Goal: Task Accomplishment & Management: Complete application form

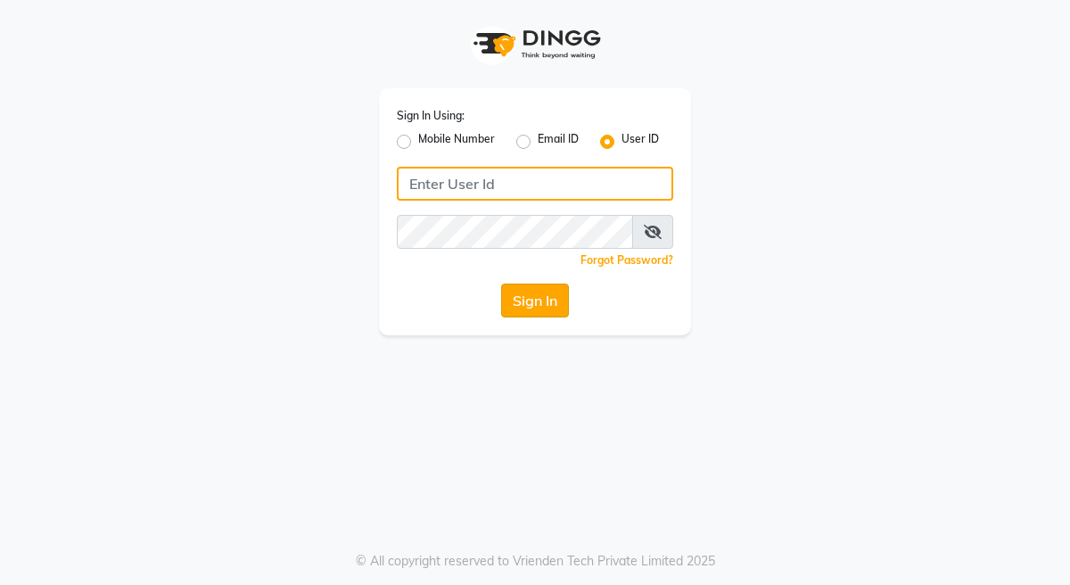
type input "kingsily123"
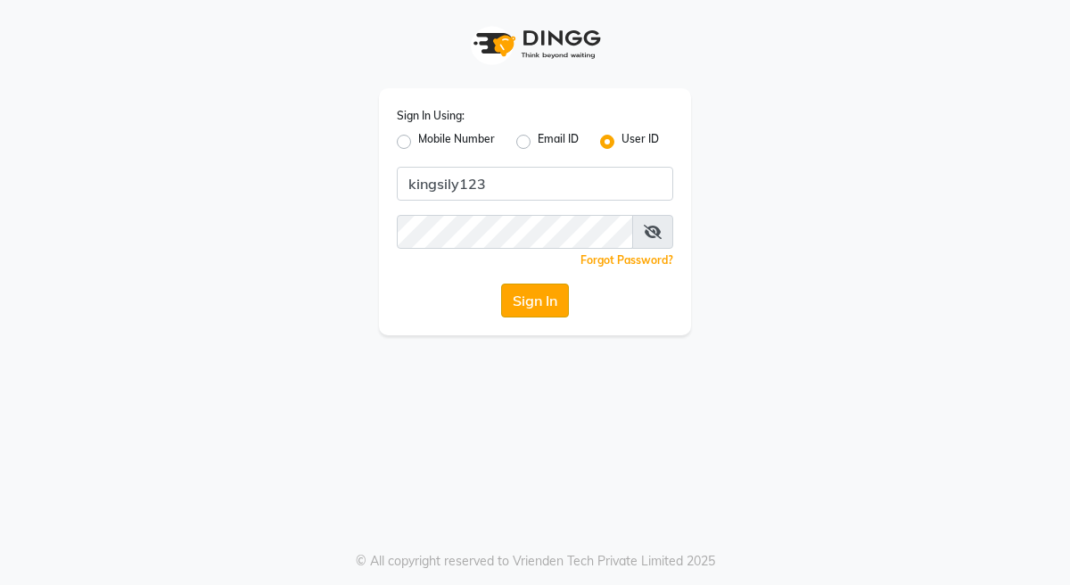
click at [522, 294] on button "Sign In" at bounding box center [535, 301] width 68 height 34
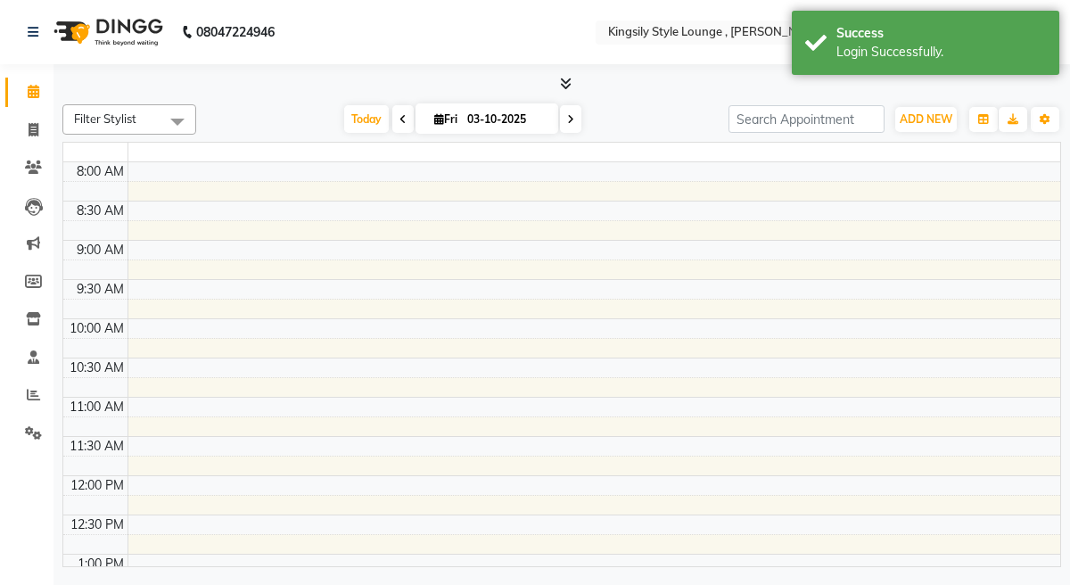
select select "en"
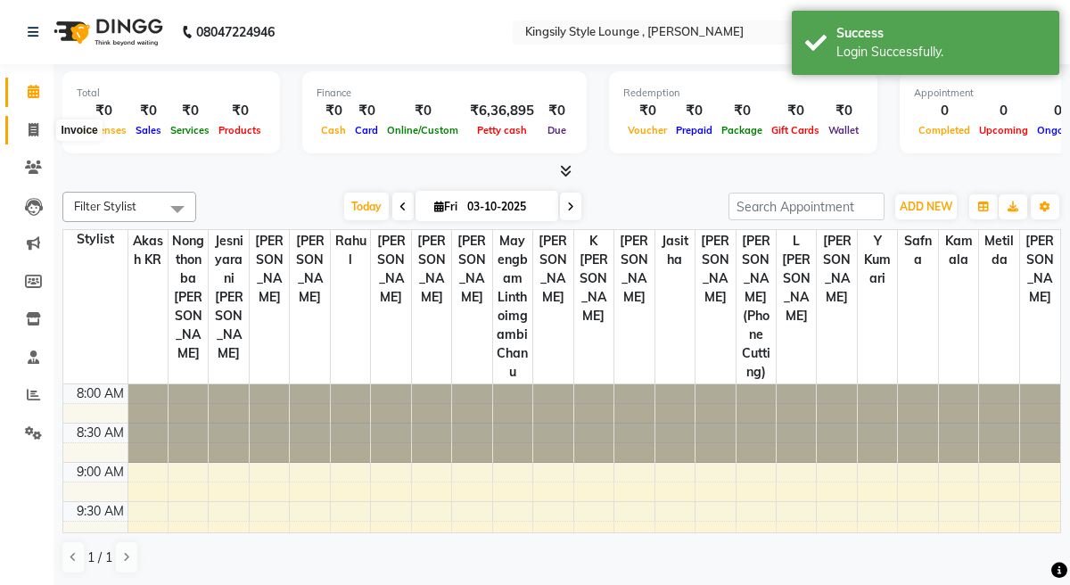
click at [34, 136] on span at bounding box center [33, 130] width 31 height 21
select select "7382"
select select "service"
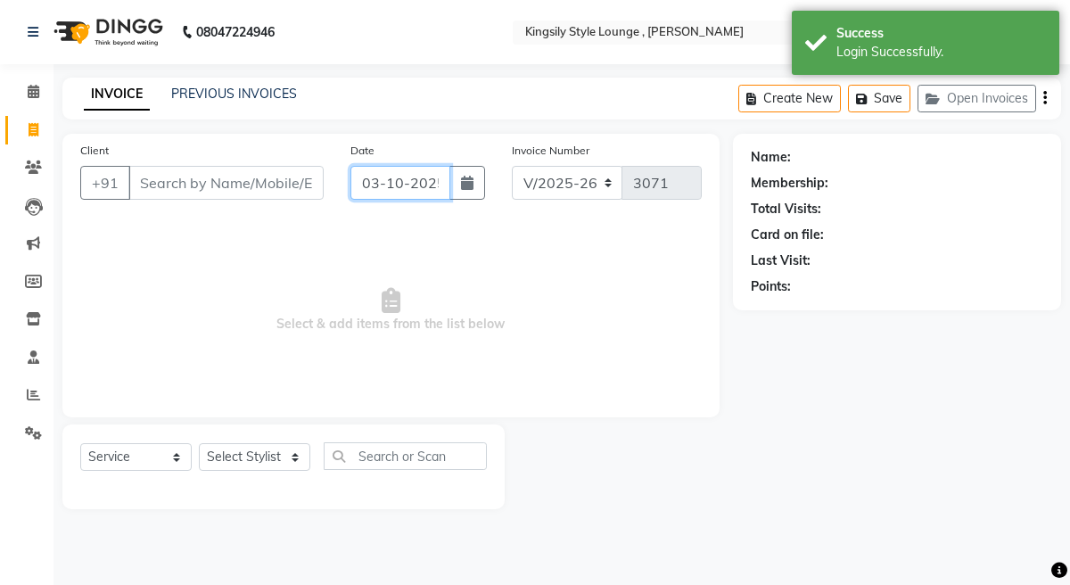
click at [431, 180] on input "03-10-2025" at bounding box center [400, 183] width 101 height 34
select select "10"
select select "2025"
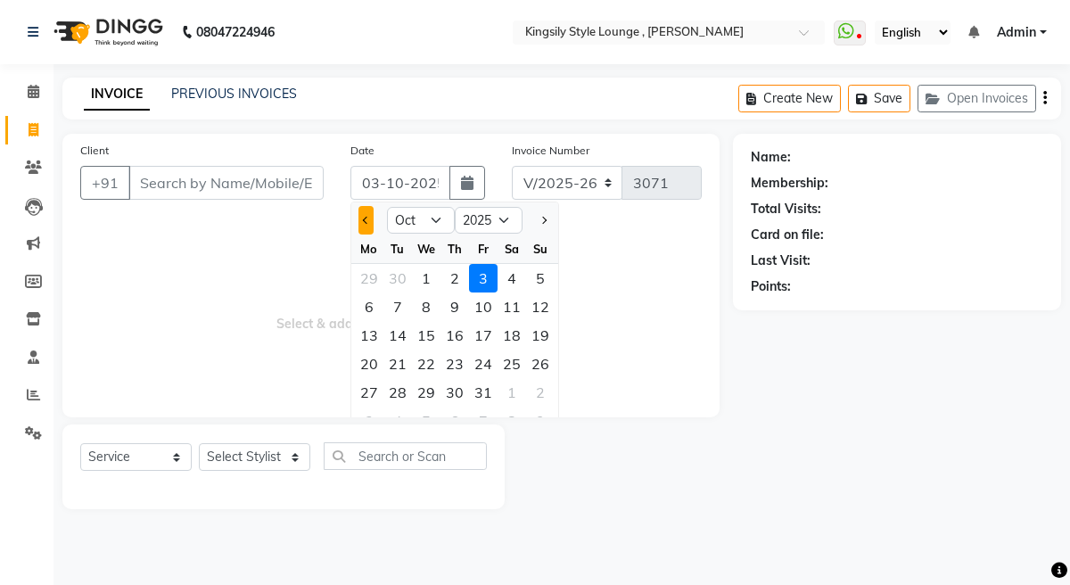
click at [367, 219] on span "Previous month" at bounding box center [366, 220] width 7 height 7
select select "9"
click at [457, 314] on div "11" at bounding box center [454, 306] width 29 height 29
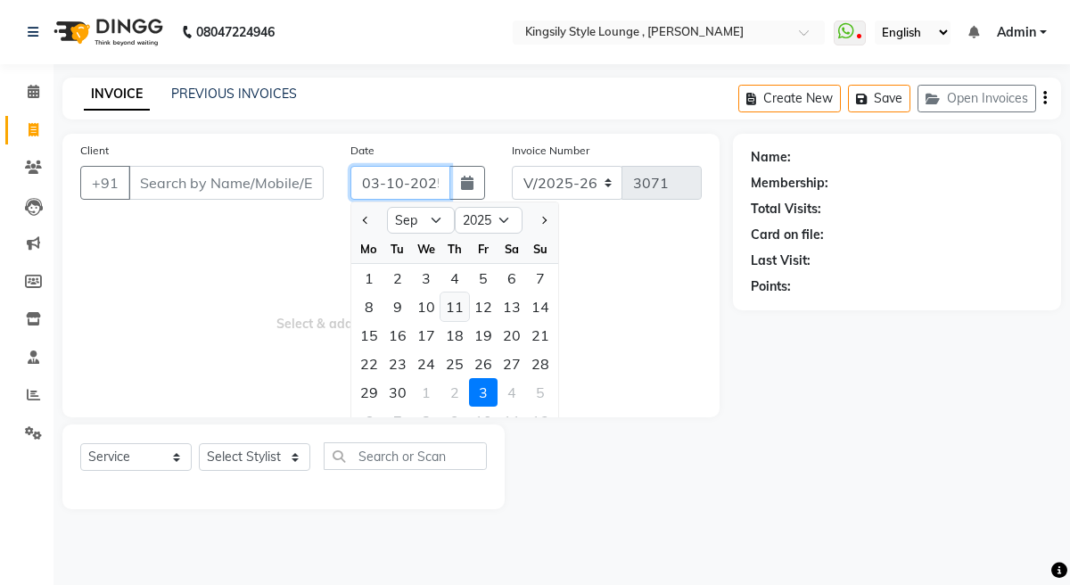
type input "[DATE]"
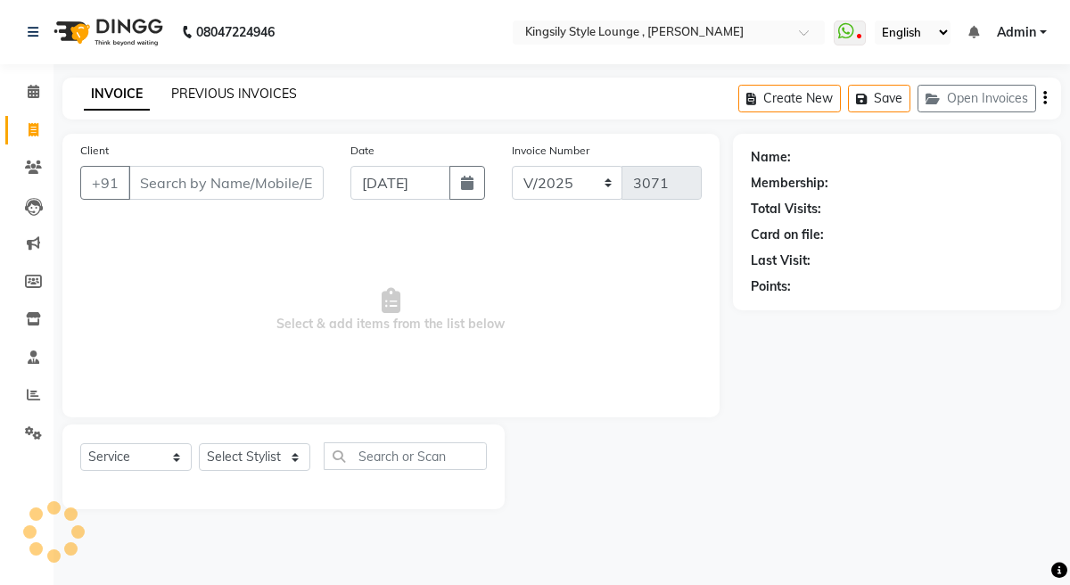
click at [193, 88] on link "PREVIOUS INVOICES" at bounding box center [234, 94] width 126 height 16
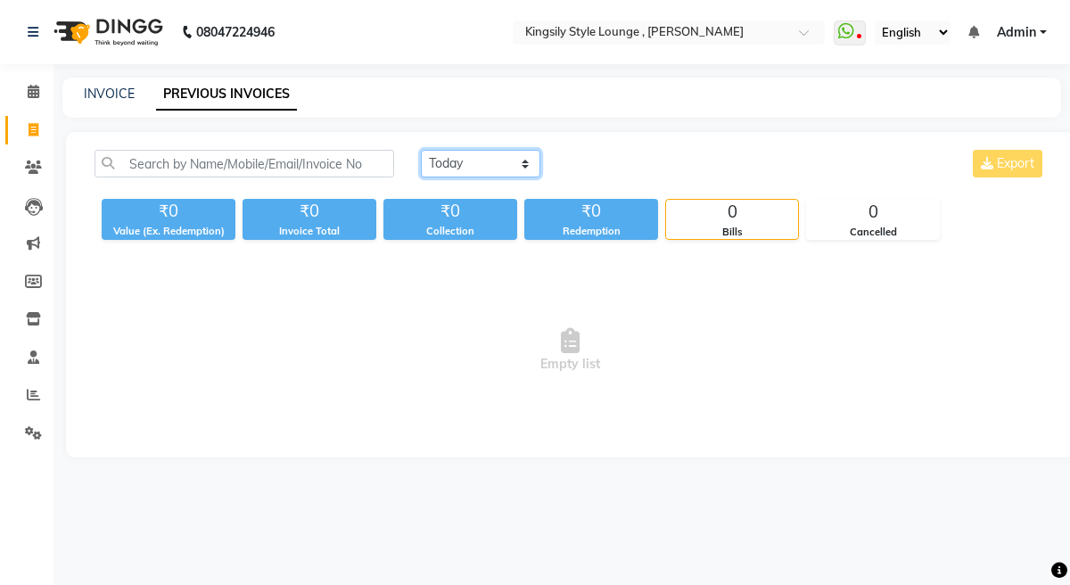
click at [495, 163] on select "[DATE] [DATE] Custom Range" at bounding box center [480, 164] width 119 height 28
select select "range"
click at [421, 150] on select "[DATE] [DATE] Custom Range" at bounding box center [480, 164] width 119 height 28
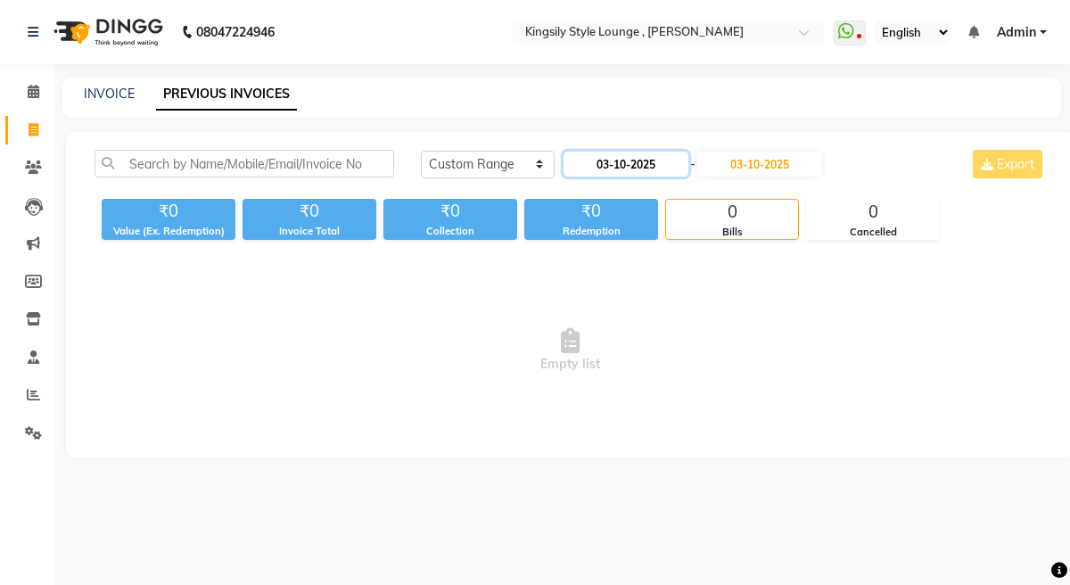
click at [597, 160] on input "03-10-2025" at bounding box center [625, 164] width 125 height 25
select select "10"
select select "2025"
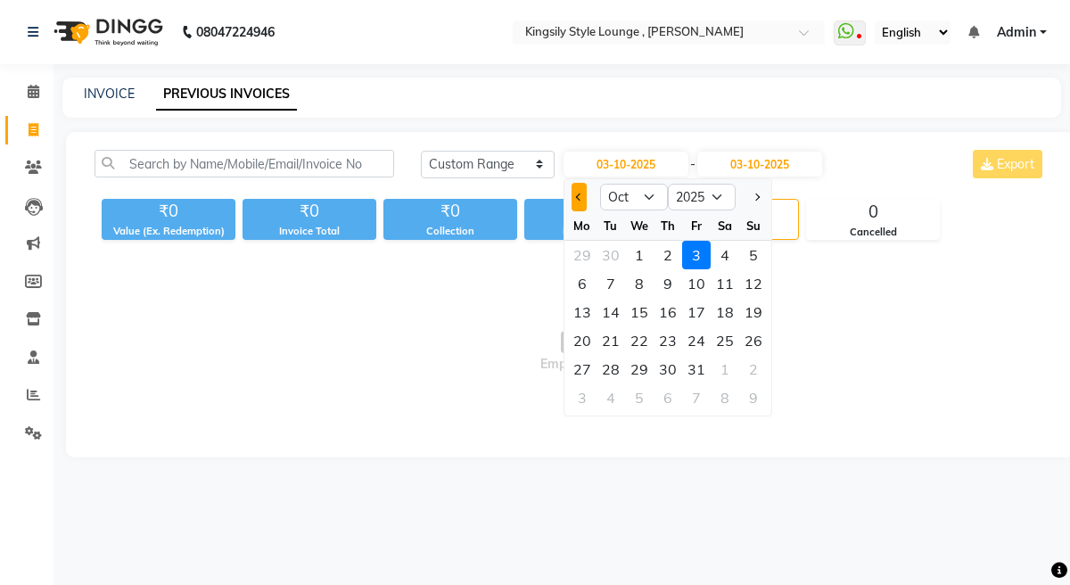
click at [578, 204] on button "Previous month" at bounding box center [578, 197] width 15 height 29
select select "9"
click at [670, 282] on div "11" at bounding box center [667, 283] width 29 height 29
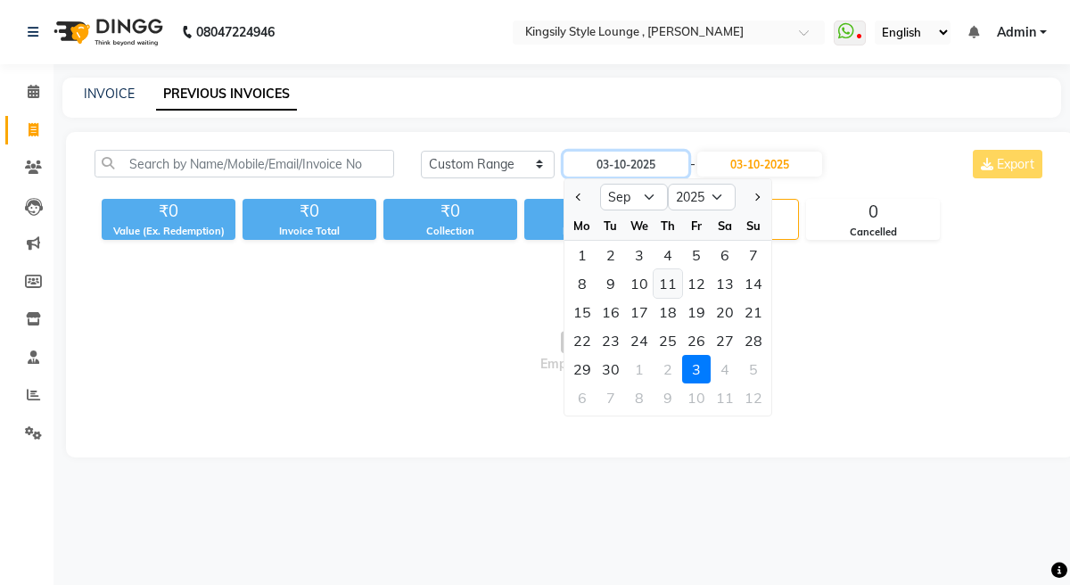
type input "[DATE]"
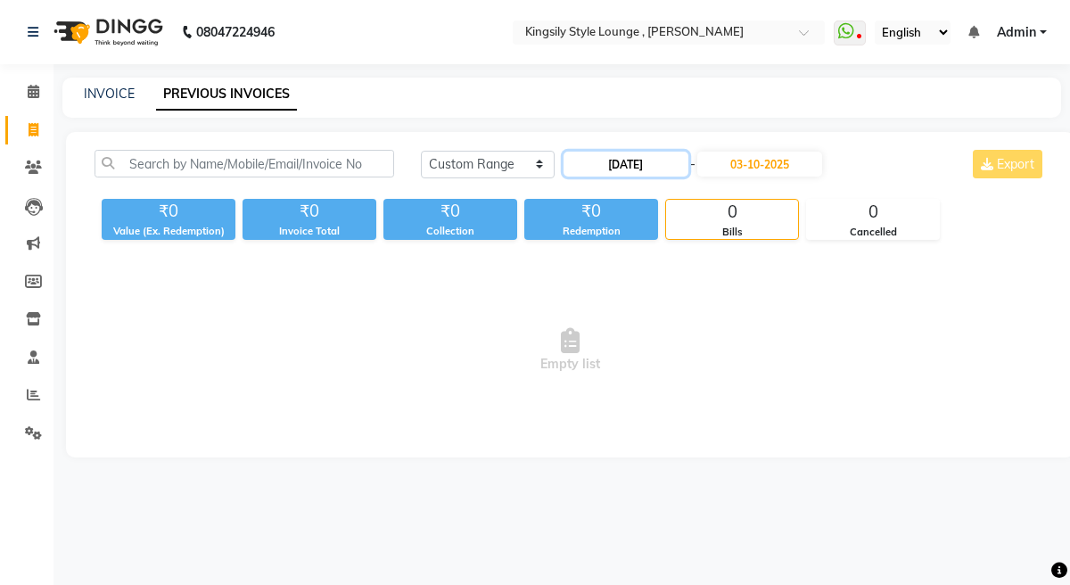
click at [623, 162] on input "[DATE]" at bounding box center [625, 164] width 125 height 25
select select "9"
select select "2025"
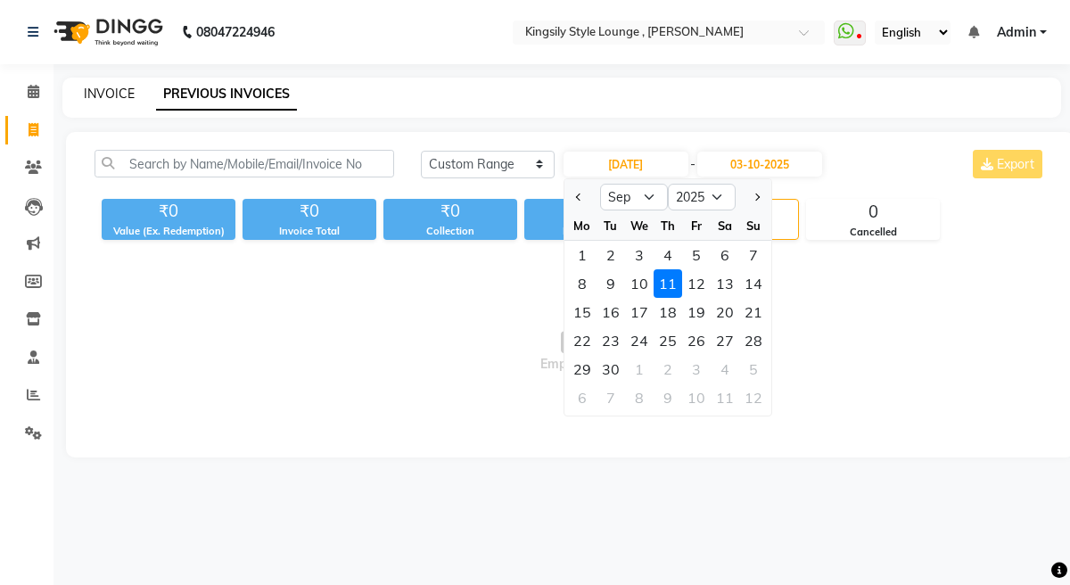
click at [113, 99] on link "INVOICE" at bounding box center [109, 94] width 51 height 16
select select "service"
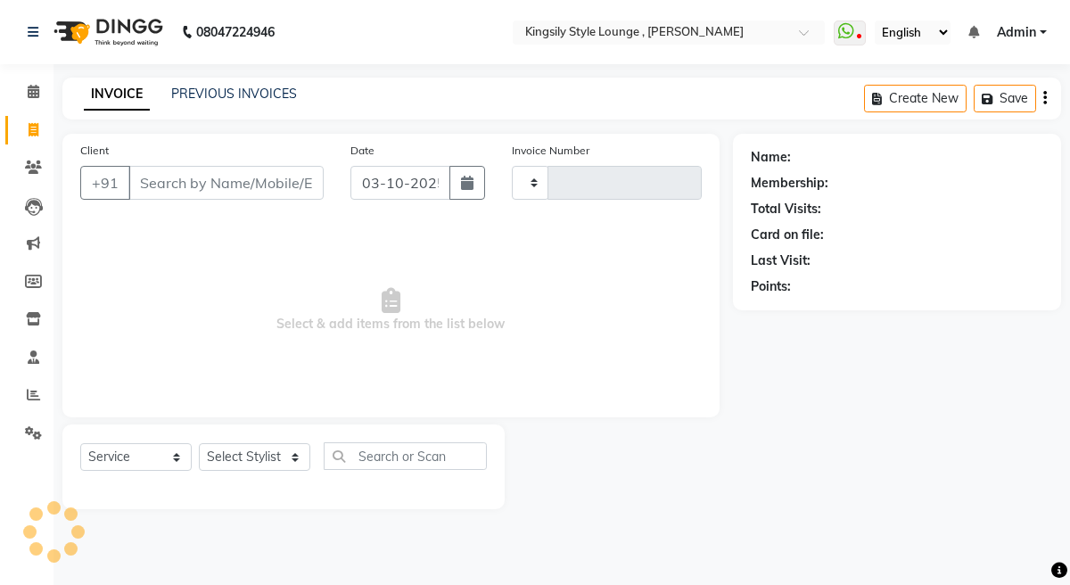
type input "3071"
select select "7382"
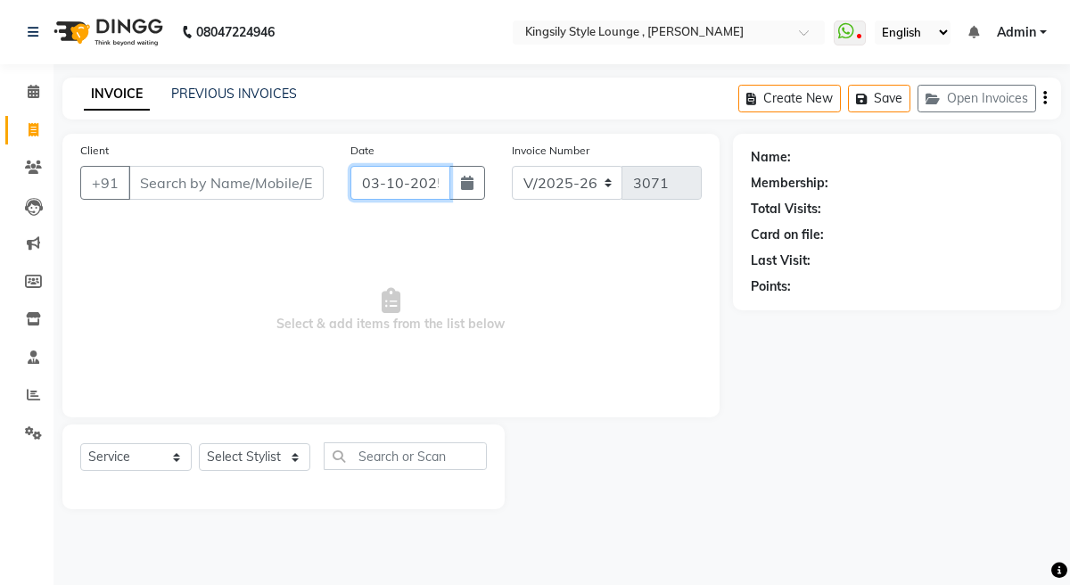
click at [407, 178] on input "03-10-2025" at bounding box center [400, 183] width 101 height 34
select select "10"
select select "2025"
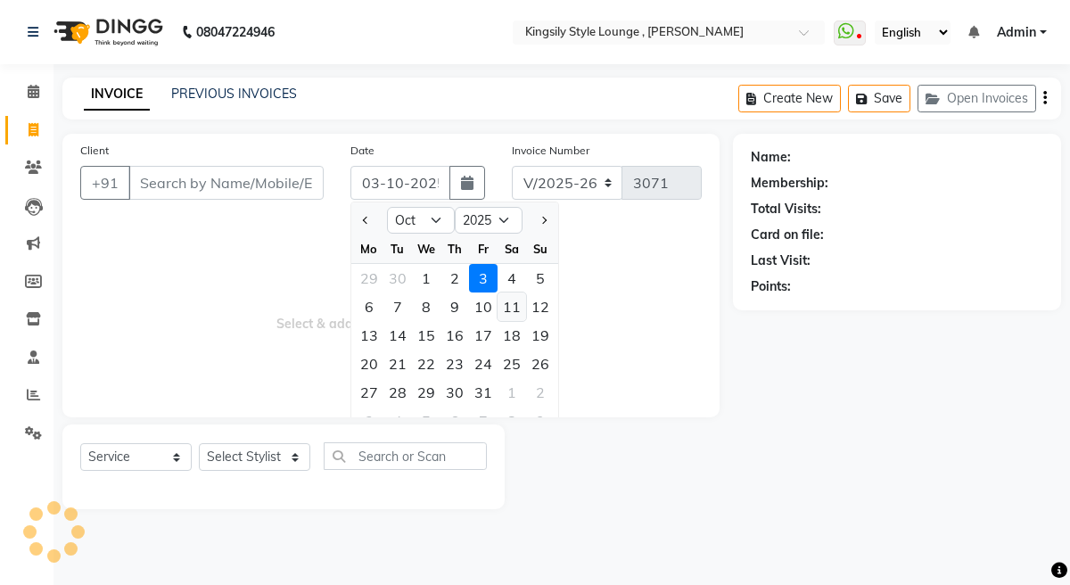
click at [508, 307] on div "11" at bounding box center [511, 306] width 29 height 29
type input "[DATE]"
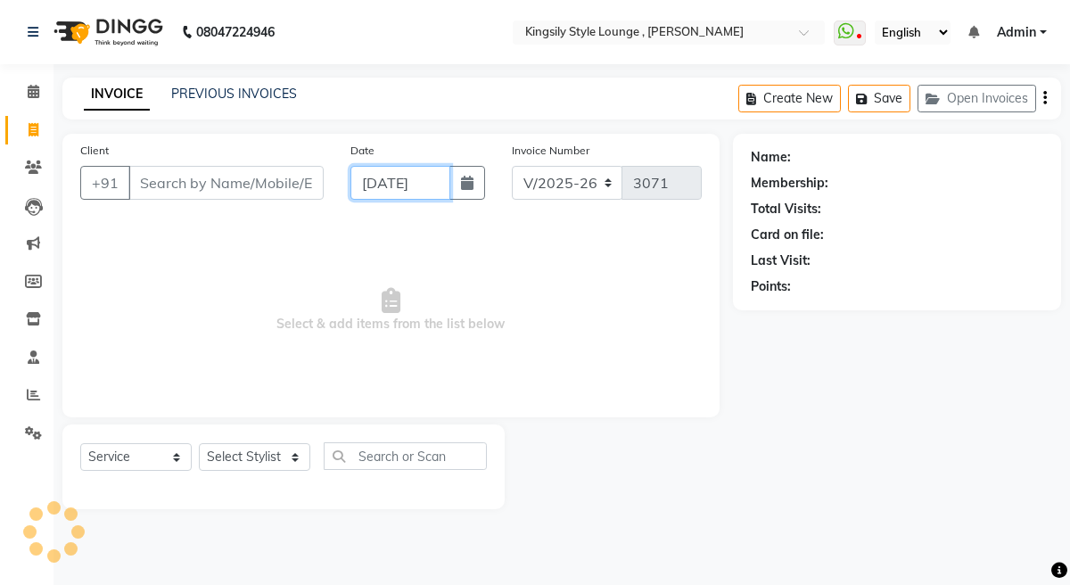
scroll to position [0, 4]
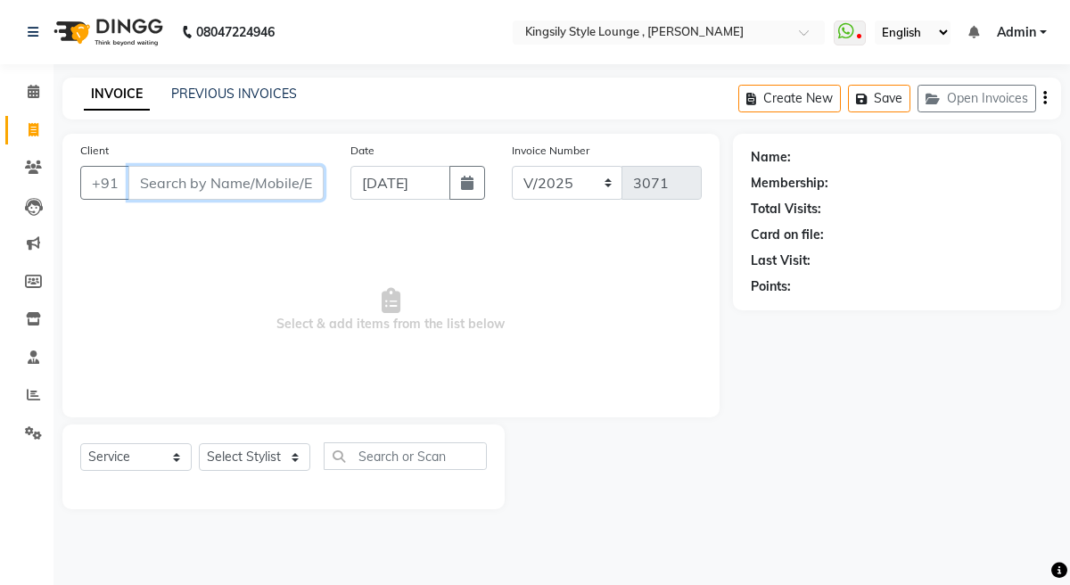
click at [273, 185] on input "Client" at bounding box center [225, 183] width 195 height 34
click at [382, 186] on input "[DATE]" at bounding box center [400, 183] width 101 height 34
select select "10"
select select "2025"
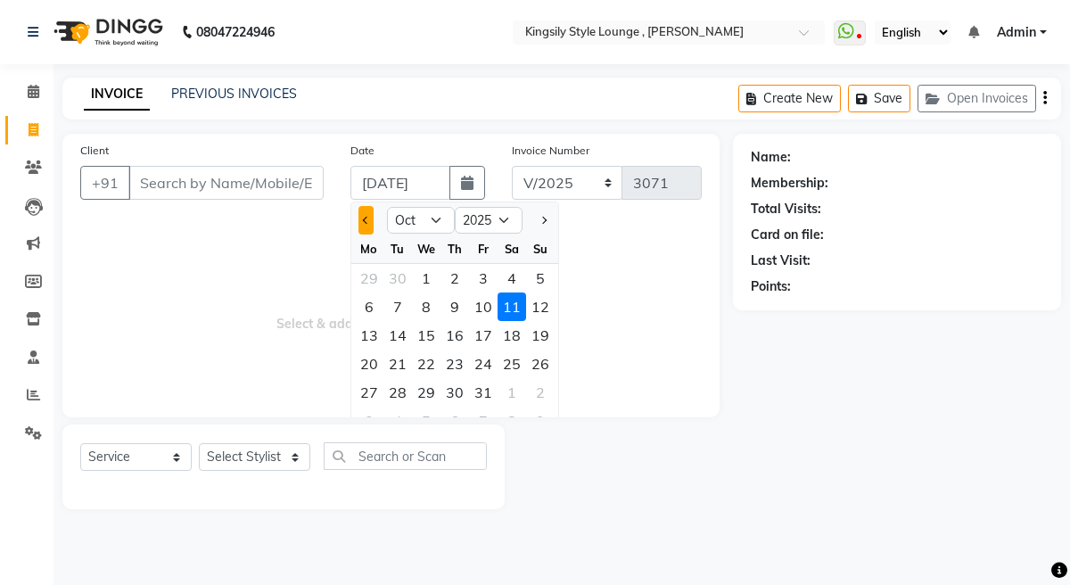
click at [369, 222] on button "Previous month" at bounding box center [365, 220] width 15 height 29
select select "9"
click at [458, 306] on div "11" at bounding box center [454, 306] width 29 height 29
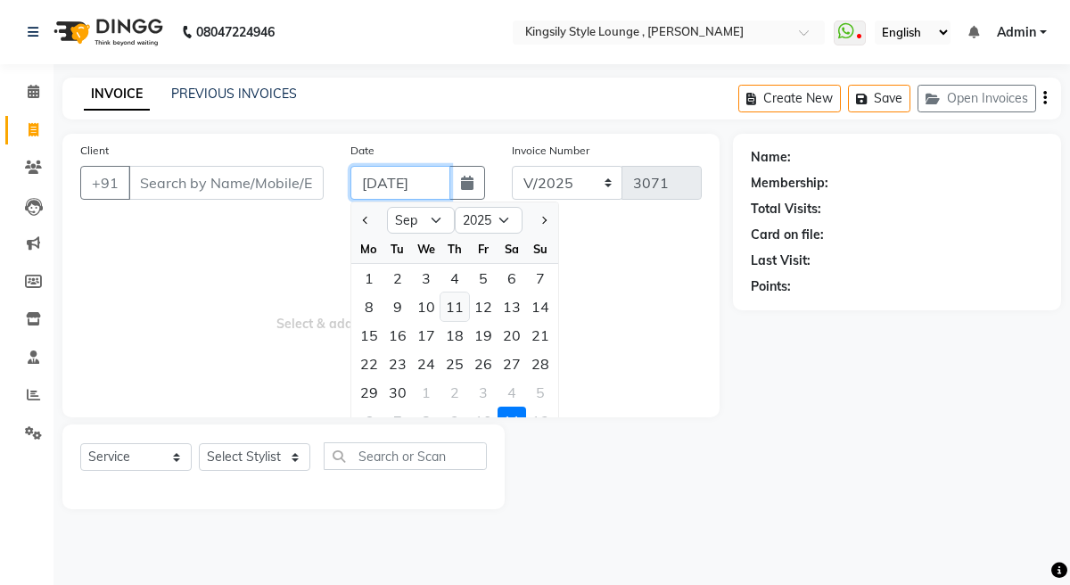
type input "[DATE]"
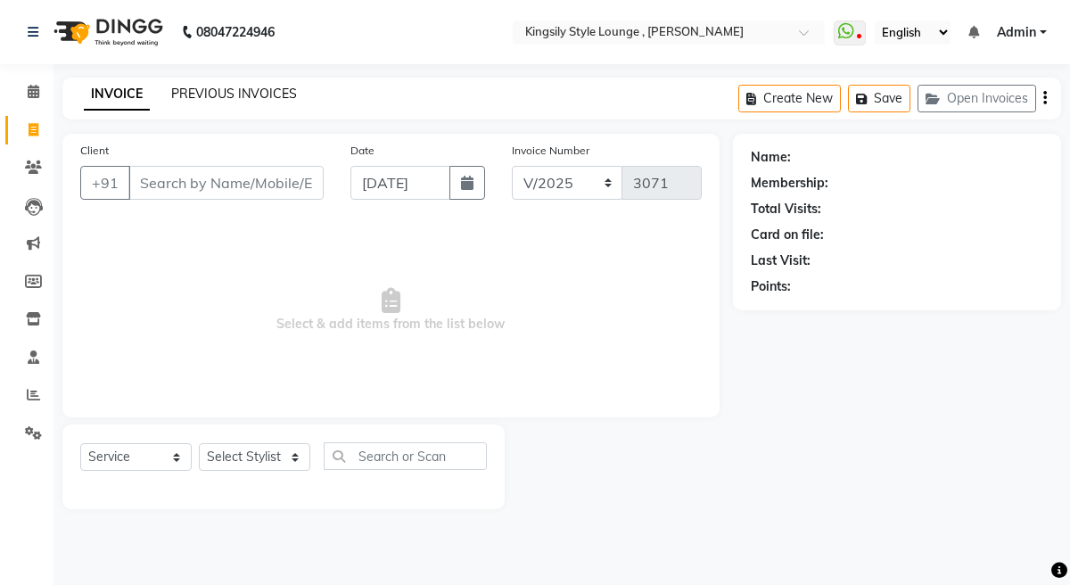
click at [263, 93] on link "PREVIOUS INVOICES" at bounding box center [234, 94] width 126 height 16
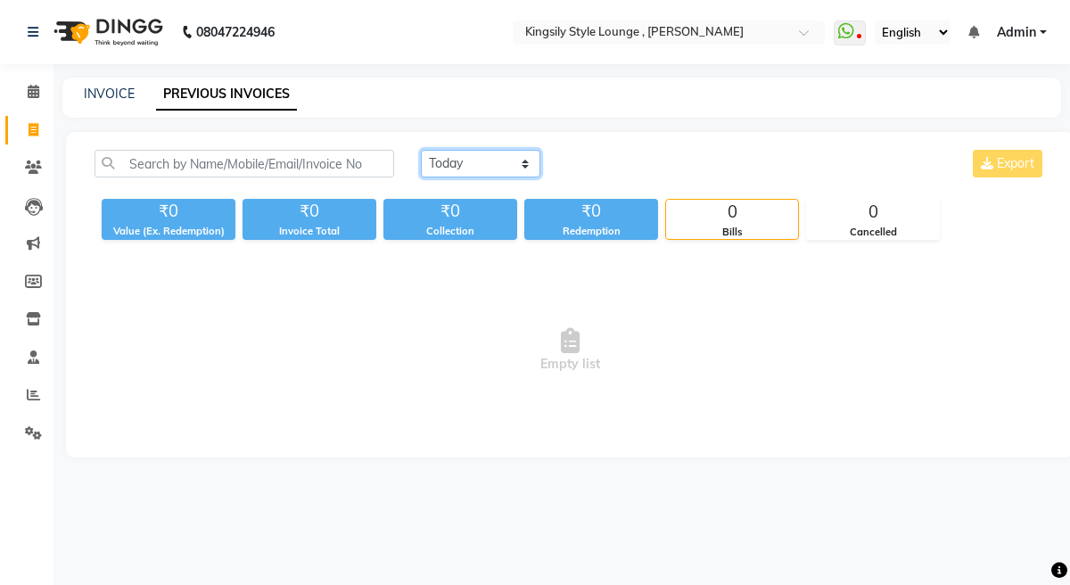
click at [507, 166] on select "[DATE] [DATE] Custom Range" at bounding box center [480, 164] width 119 height 28
select select "range"
click at [421, 150] on select "[DATE] [DATE] Custom Range" at bounding box center [480, 164] width 119 height 28
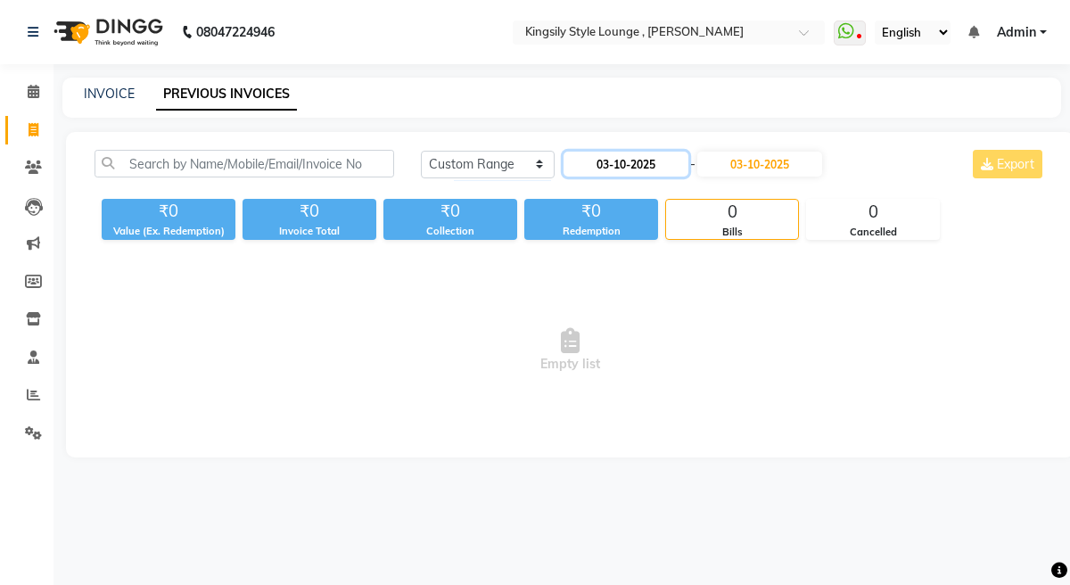
click at [598, 163] on input "03-10-2025" at bounding box center [625, 164] width 125 height 25
select select "10"
select select "2025"
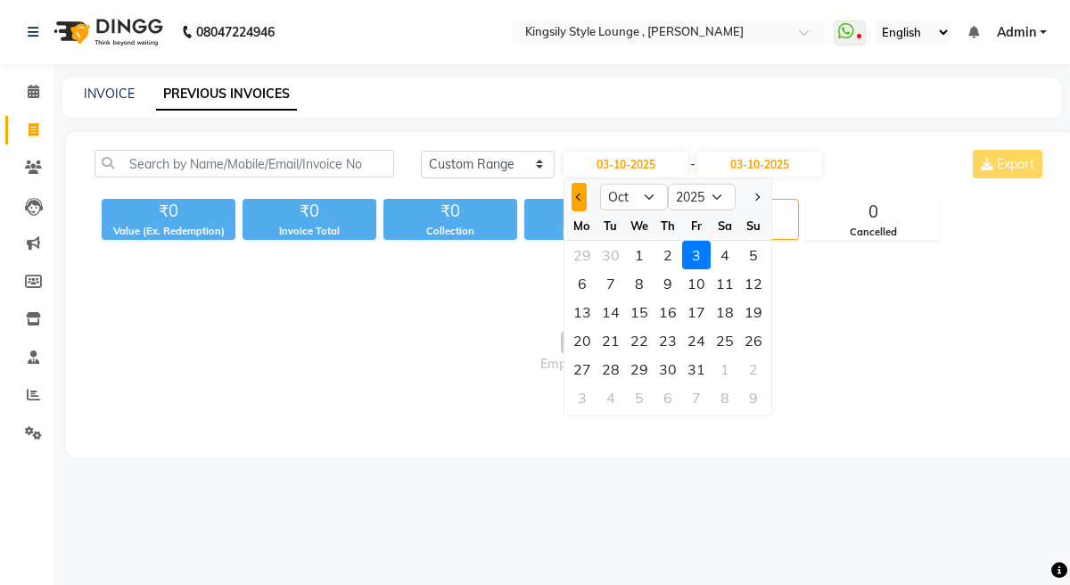
click at [580, 201] on button "Previous month" at bounding box center [578, 197] width 15 height 29
select select "9"
click at [670, 286] on div "11" at bounding box center [667, 283] width 29 height 29
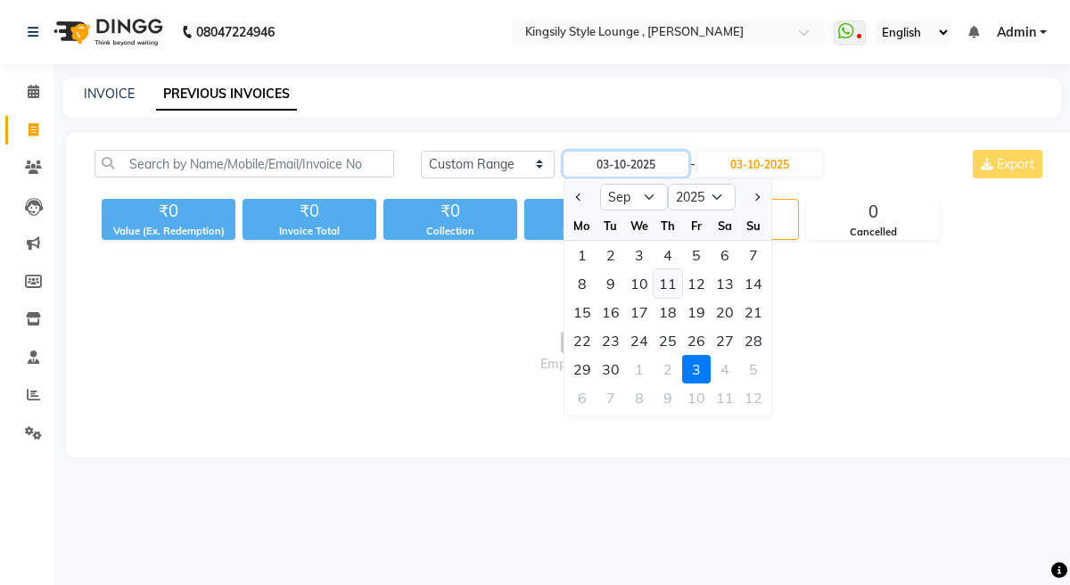
type input "[DATE]"
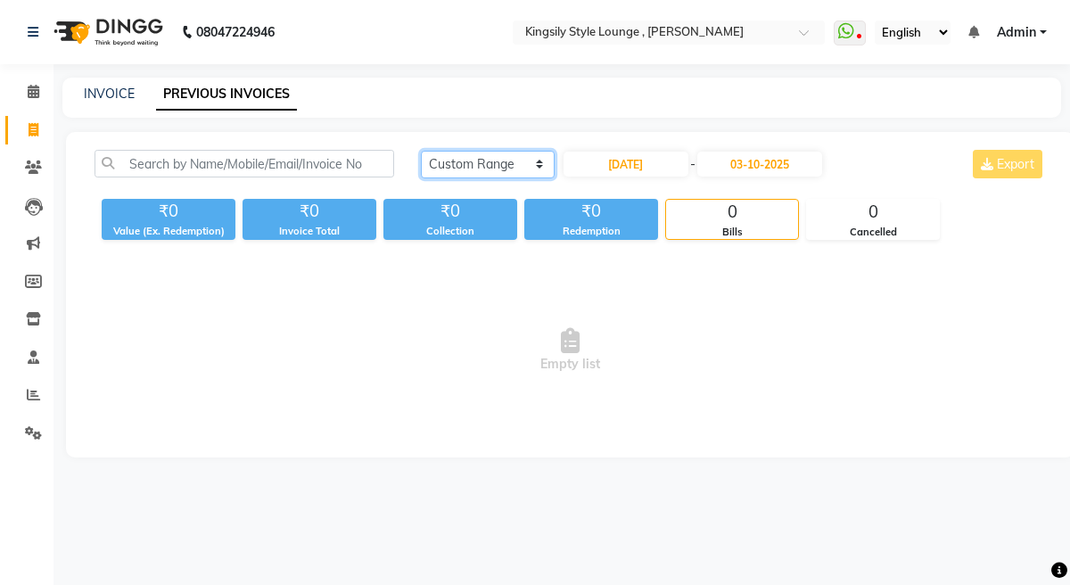
click at [497, 165] on select "[DATE] [DATE] Custom Range" at bounding box center [488, 165] width 134 height 28
click at [421, 151] on select "[DATE] [DATE] Custom Range" at bounding box center [488, 165] width 134 height 28
click at [612, 155] on input "[DATE]" at bounding box center [625, 164] width 125 height 25
select select "9"
select select "2025"
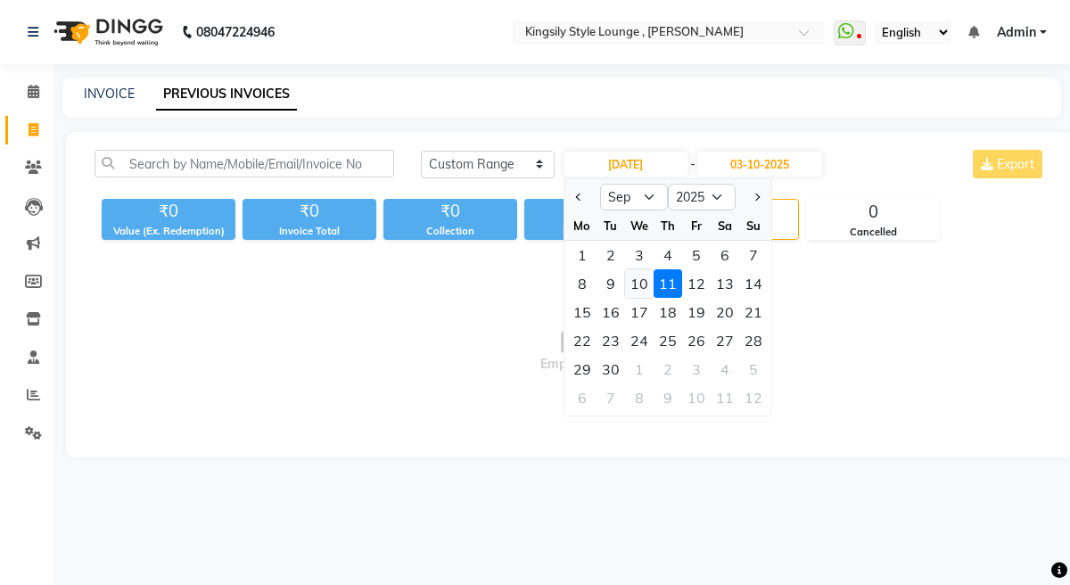
click at [644, 289] on div "10" at bounding box center [639, 283] width 29 height 29
type input "10-09-2025"
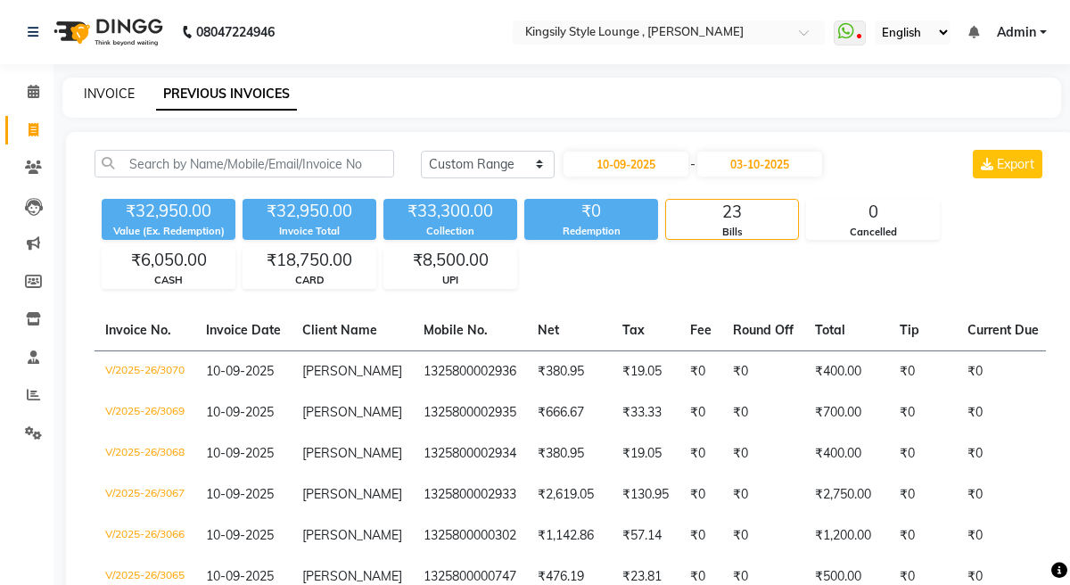
click at [129, 94] on link "INVOICE" at bounding box center [109, 94] width 51 height 16
select select "service"
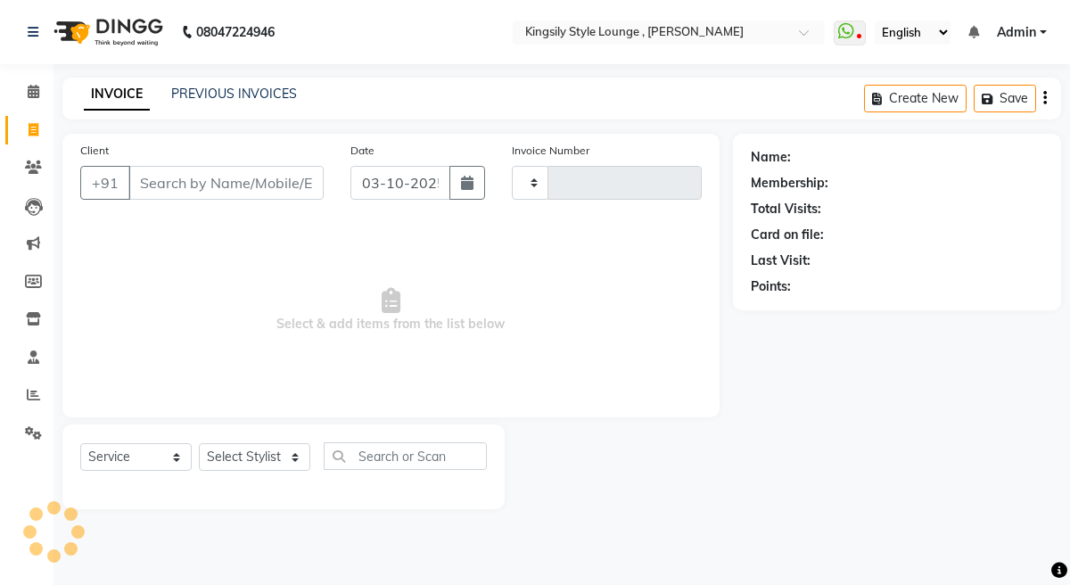
type input "3071"
select select "7382"
click at [406, 179] on input "03-10-2025" at bounding box center [400, 183] width 101 height 34
select select "10"
select select "2025"
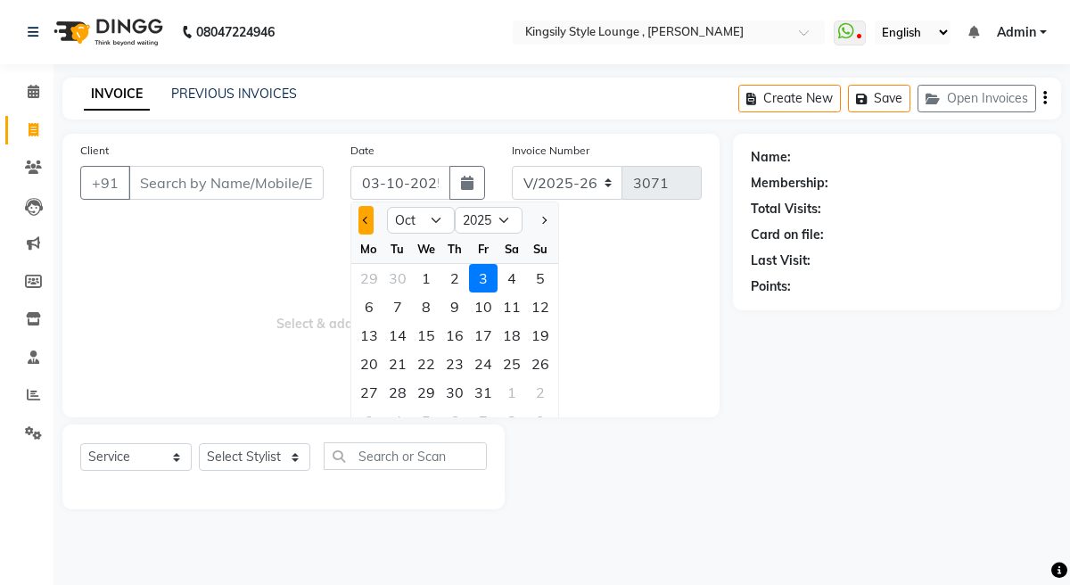
click at [370, 226] on button "Previous month" at bounding box center [365, 220] width 15 height 29
select select "9"
click at [459, 316] on div "11" at bounding box center [454, 306] width 29 height 29
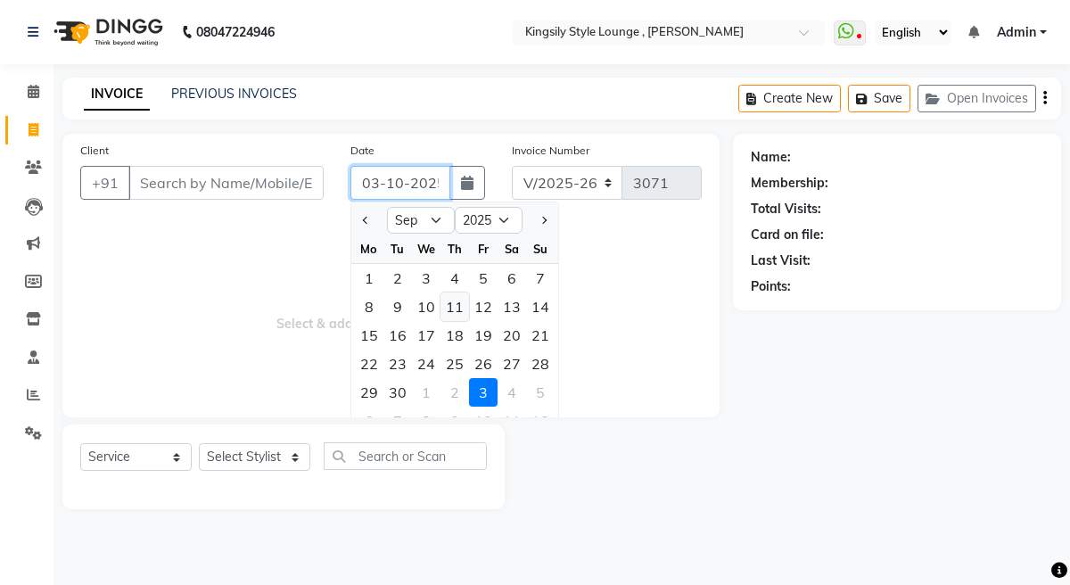
type input "[DATE]"
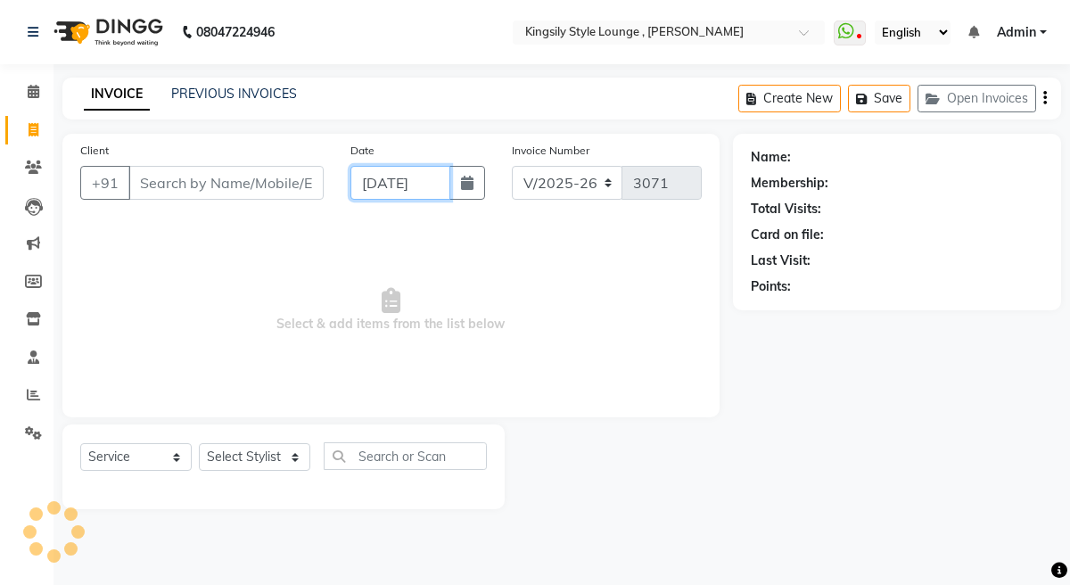
scroll to position [0, 4]
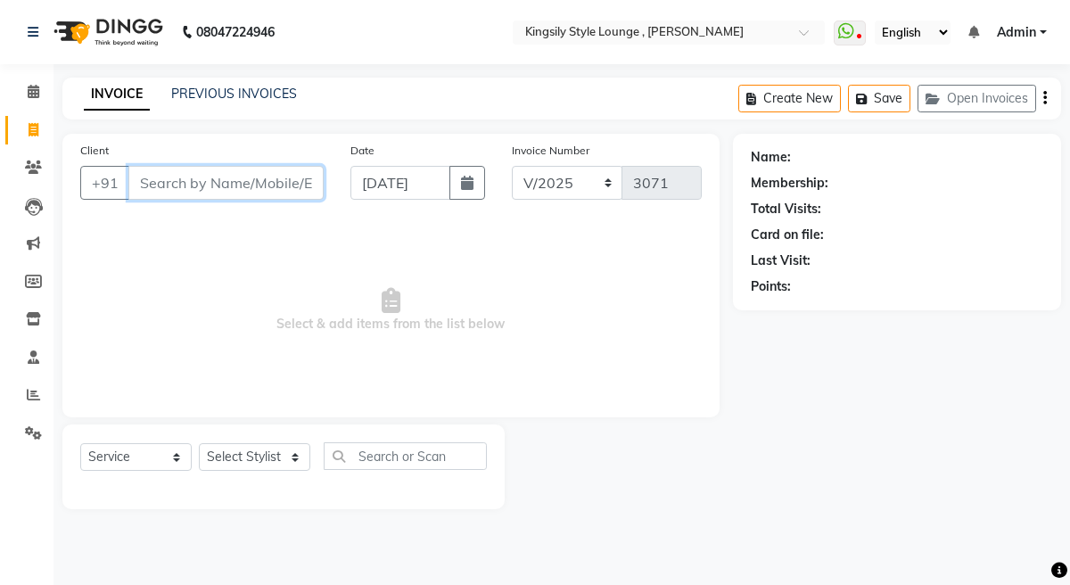
click at [277, 189] on input "Client" at bounding box center [225, 183] width 195 height 34
click at [187, 201] on div "Client +91 J" at bounding box center [202, 177] width 270 height 73
click at [160, 193] on input "J" at bounding box center [225, 183] width 195 height 34
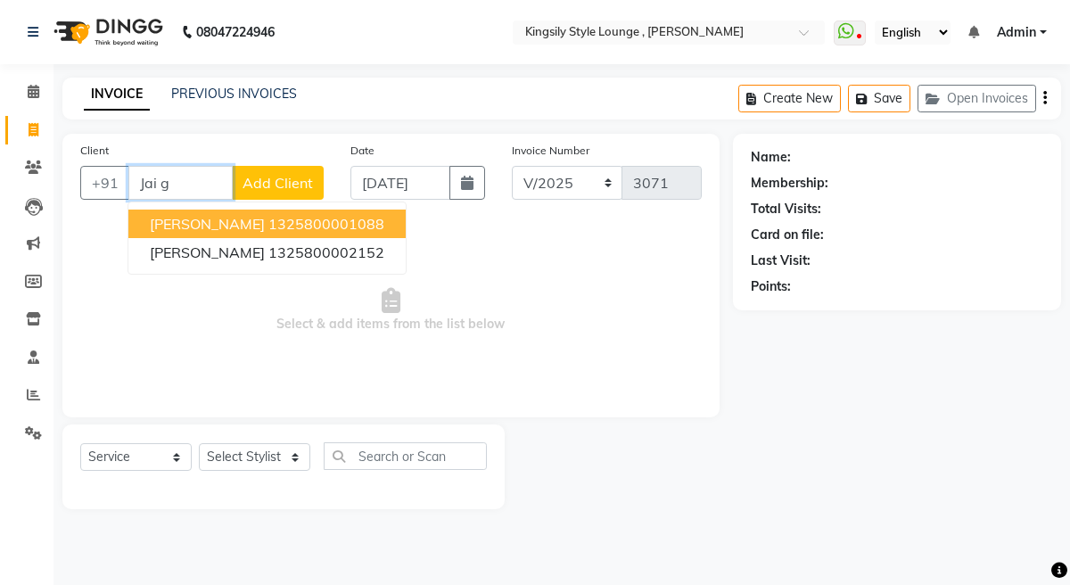
click at [187, 228] on span "[PERSON_NAME]" at bounding box center [207, 224] width 115 height 18
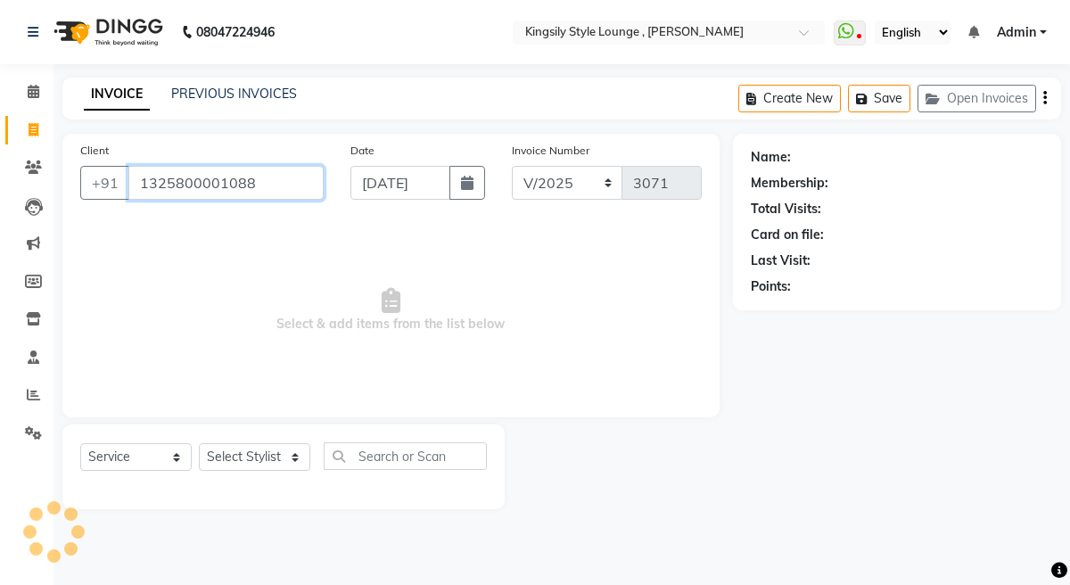
type input "1325800001088"
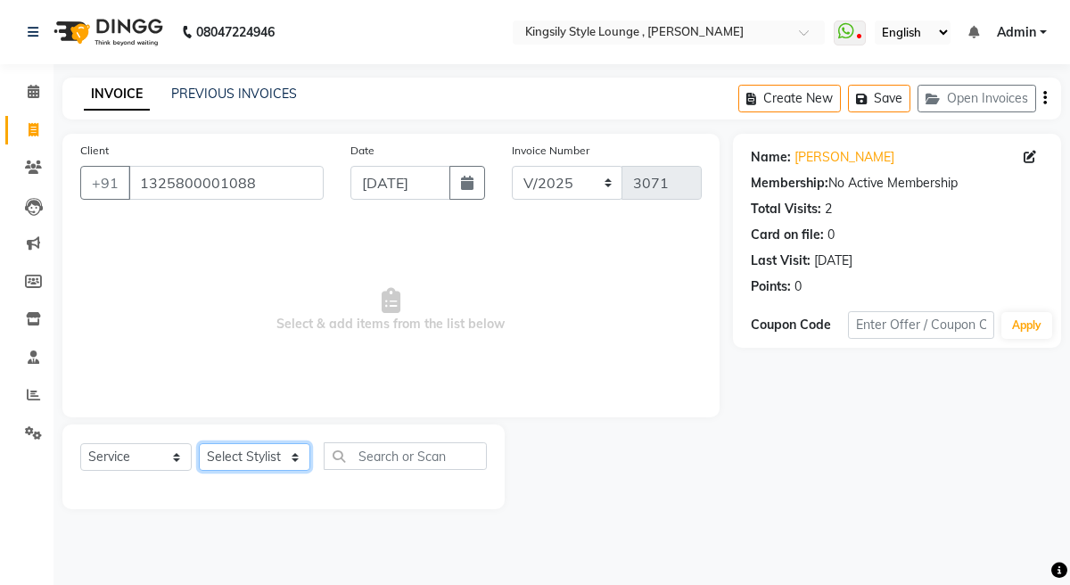
click at [289, 464] on select "Select Stylist [PERSON_NAME] KR [PERSON_NAME] [PERSON_NAME] [PERSON_NAME] [PERS…" at bounding box center [254, 457] width 111 height 28
select select "64405"
click at [199, 443] on select "Select Stylist [PERSON_NAME] KR [PERSON_NAME] [PERSON_NAME] [PERSON_NAME] [PERS…" at bounding box center [254, 457] width 111 height 28
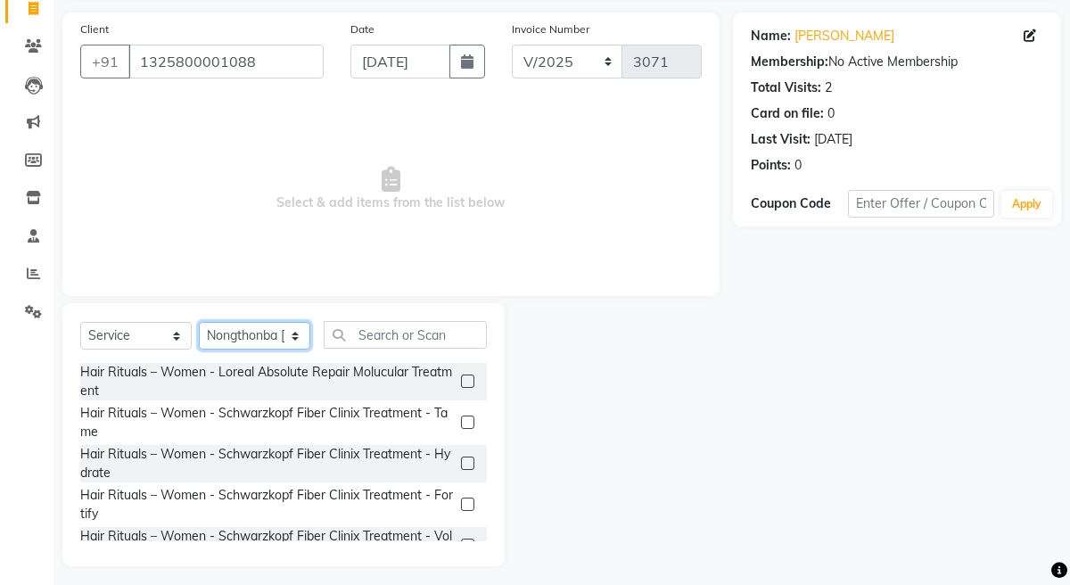
scroll to position [129, 0]
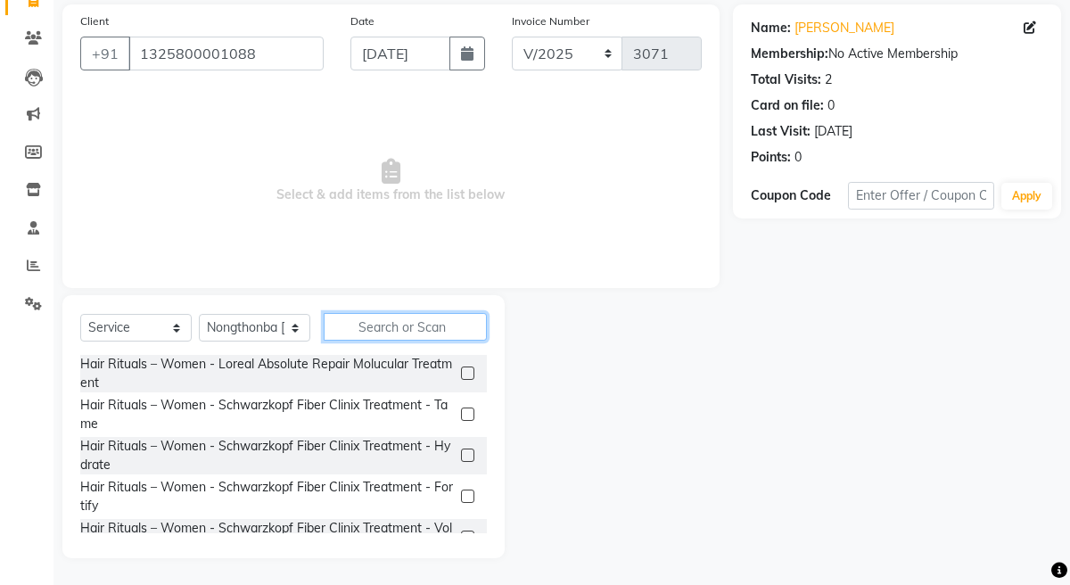
click at [386, 323] on input "text" at bounding box center [405, 327] width 163 height 28
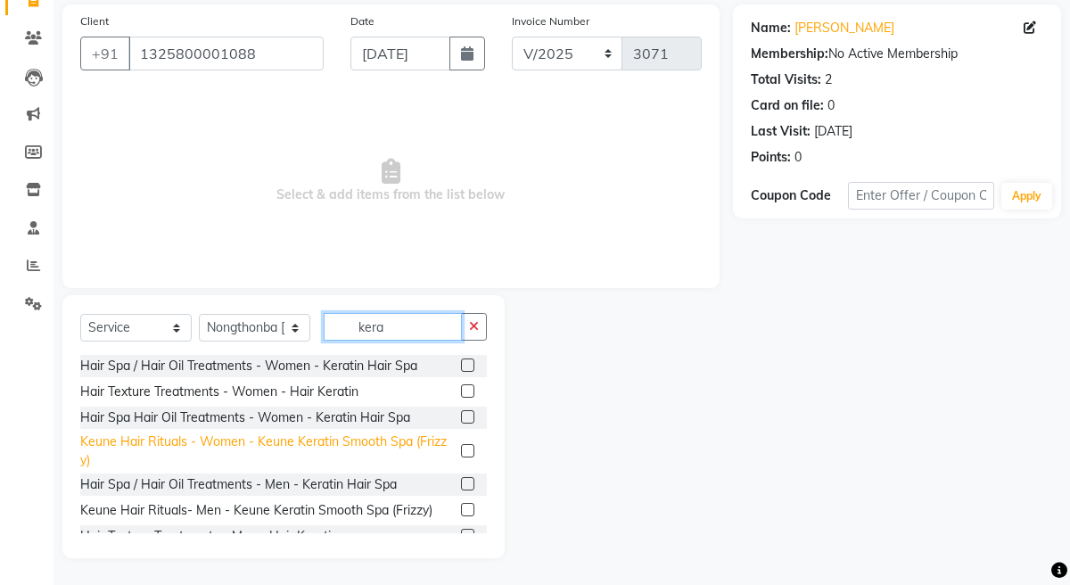
scroll to position [18, 0]
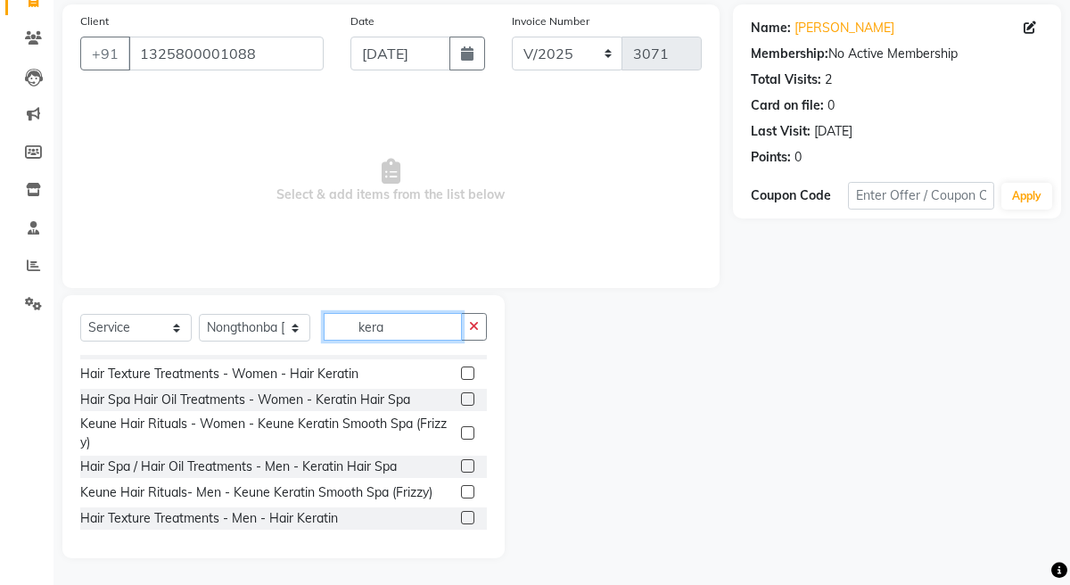
type input "kera"
click at [470, 522] on label at bounding box center [467, 517] width 13 height 13
click at [470, 522] on input "checkbox" at bounding box center [467, 519] width 12 height 12
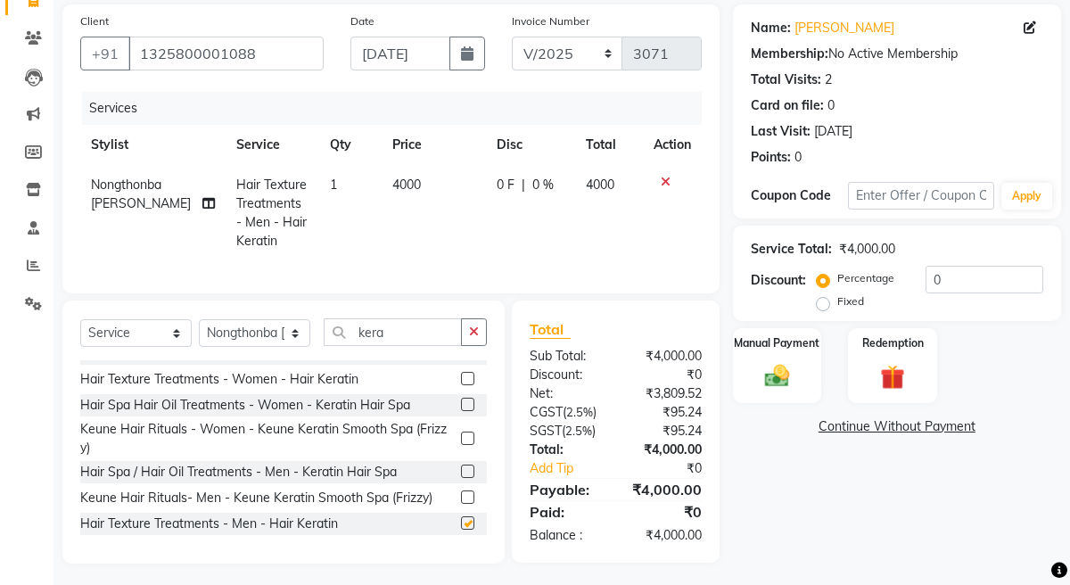
checkbox input "false"
click at [664, 185] on icon at bounding box center [666, 182] width 10 height 12
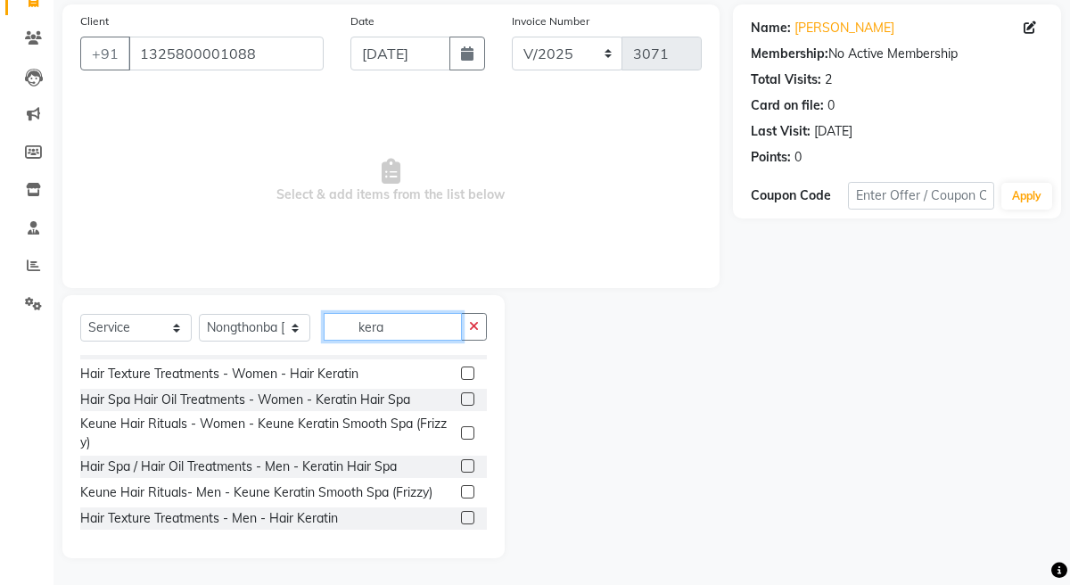
click at [415, 324] on input "kera" at bounding box center [393, 327] width 138 height 28
type input "kerat"
click at [466, 464] on label at bounding box center [467, 465] width 13 height 13
click at [466, 464] on input "checkbox" at bounding box center [467, 467] width 12 height 12
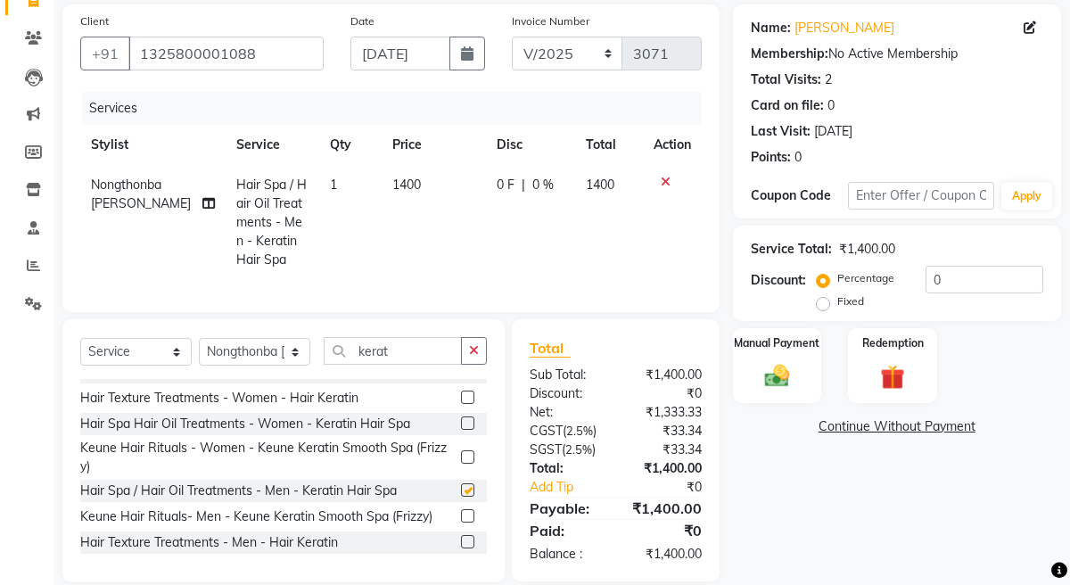
checkbox input "false"
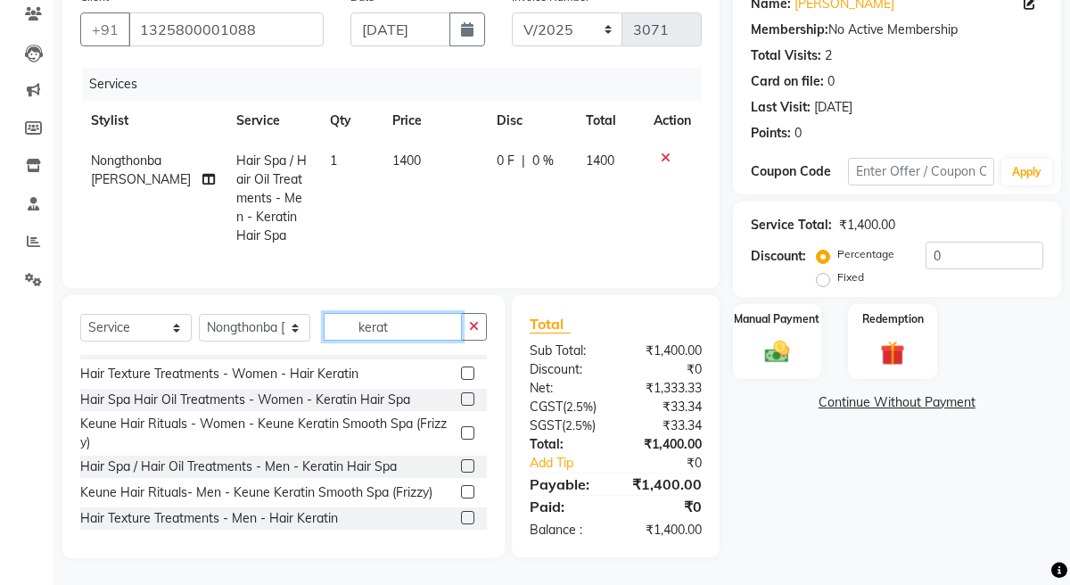
click at [399, 324] on input "kerat" at bounding box center [393, 327] width 138 height 28
type input "k"
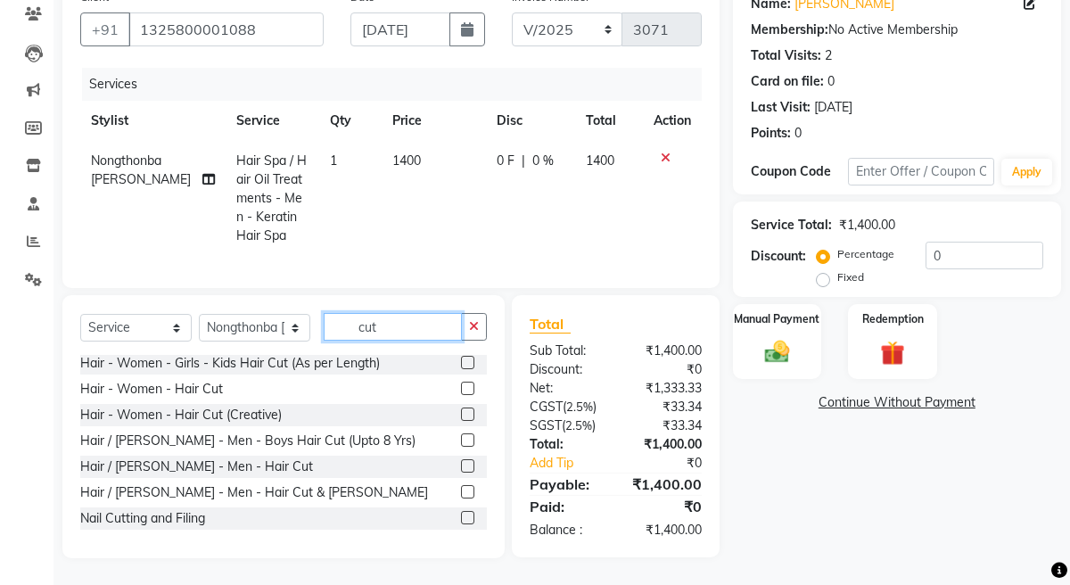
scroll to position [3, 0]
type input "cut"
click at [471, 489] on label at bounding box center [467, 491] width 13 height 13
click at [471, 489] on input "checkbox" at bounding box center [467, 493] width 12 height 12
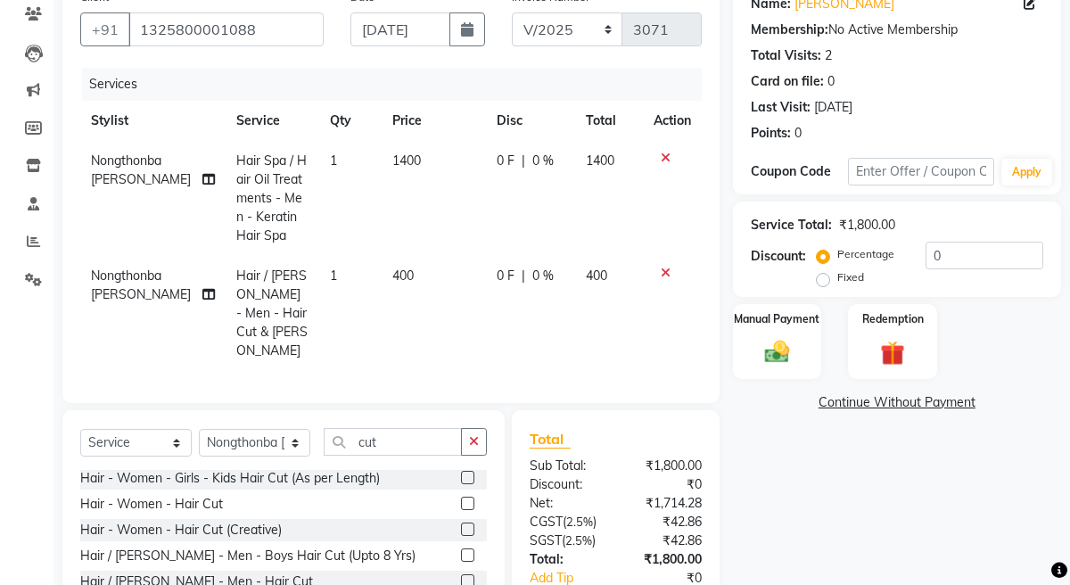
checkbox input "false"
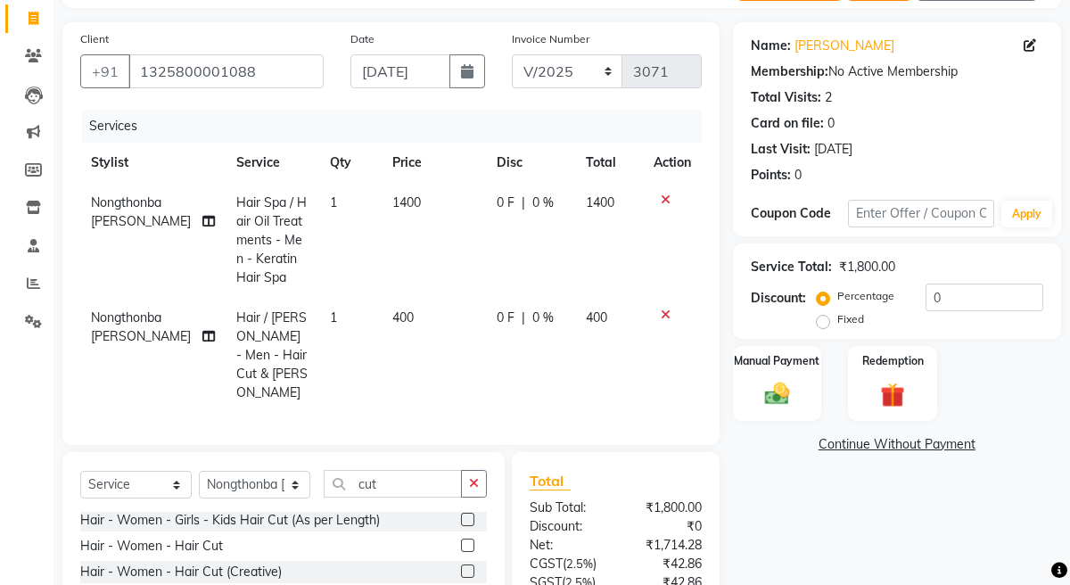
scroll to position [231, 0]
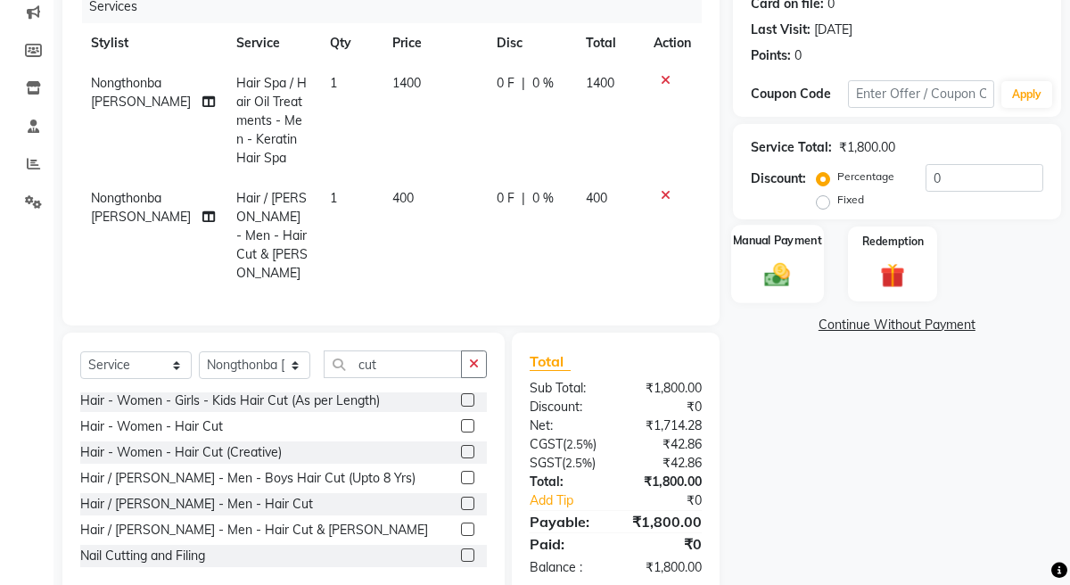
click at [773, 264] on img at bounding box center [776, 273] width 41 height 29
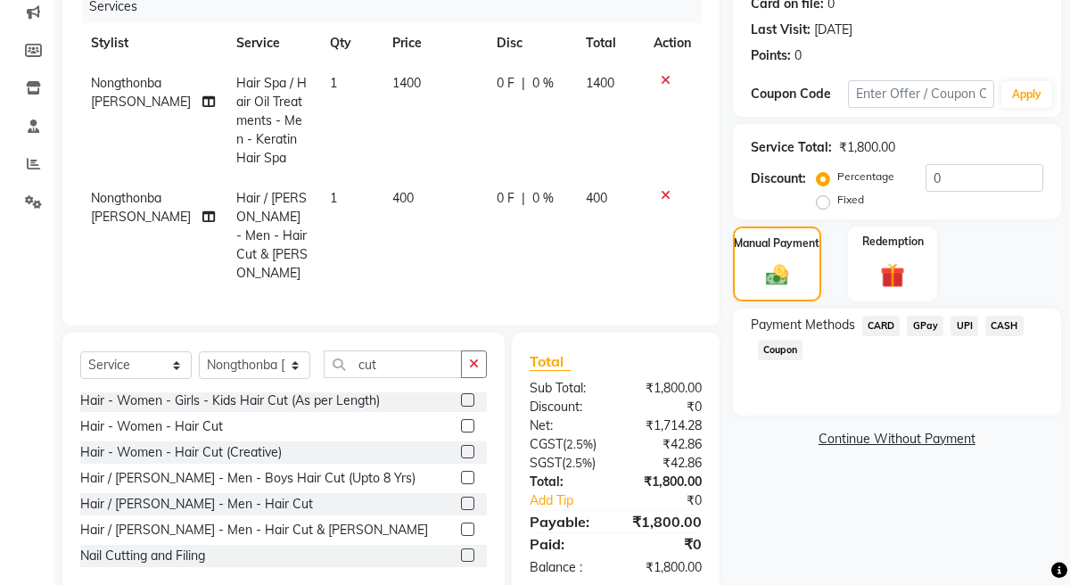
click at [961, 323] on span "UPI" at bounding box center [964, 326] width 28 height 21
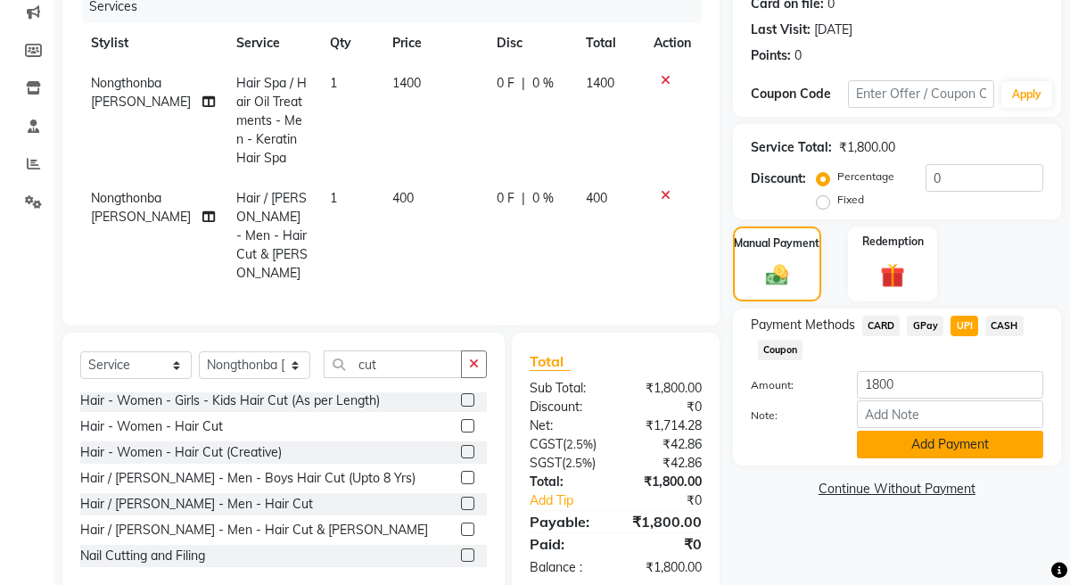
click at [892, 449] on button "Add Payment" at bounding box center [950, 445] width 186 height 28
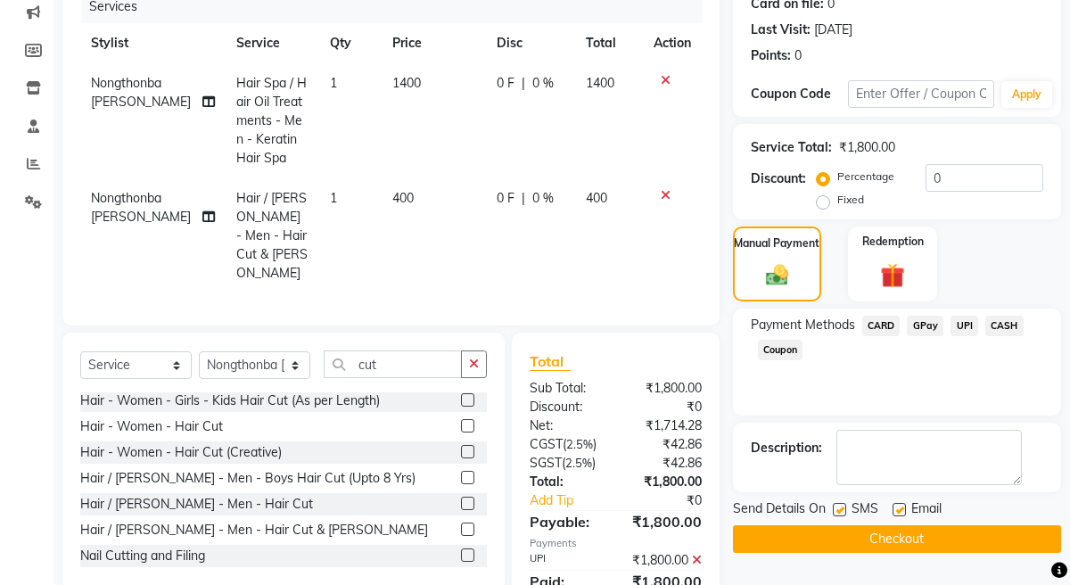
scroll to position [286, 0]
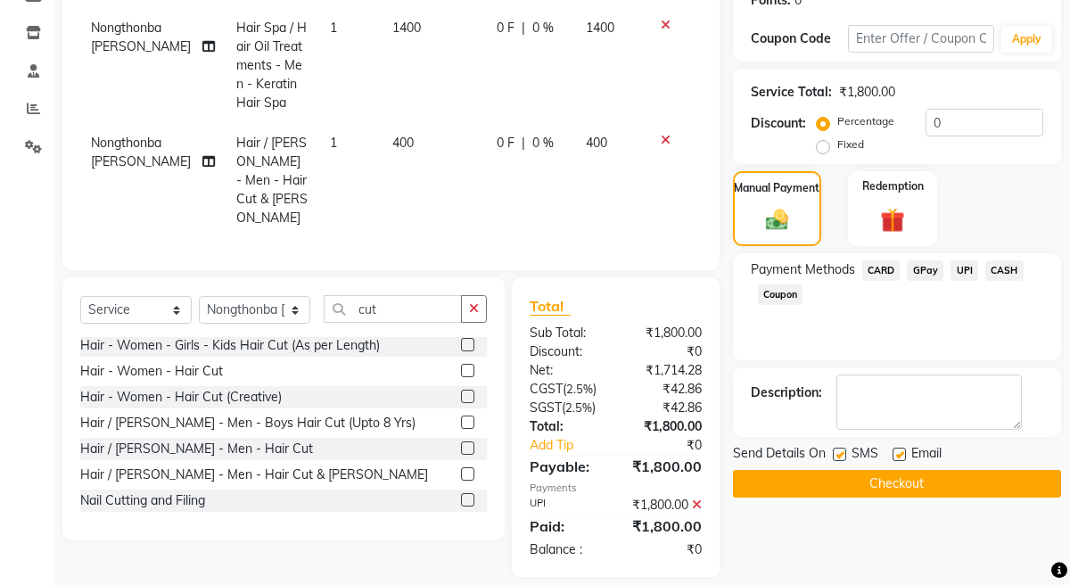
click at [858, 492] on button "Checkout" at bounding box center [897, 484] width 328 height 28
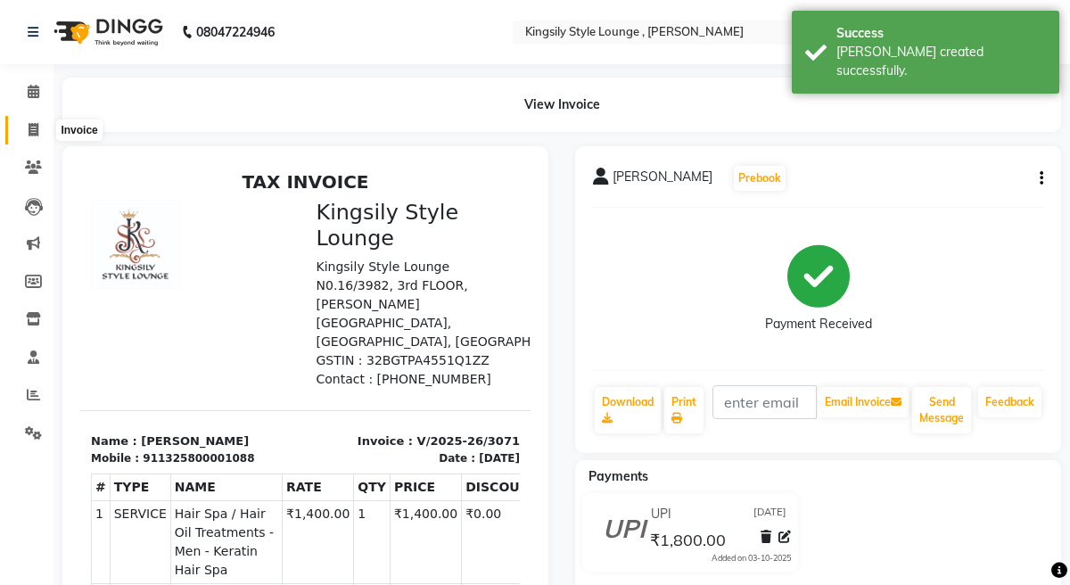
click at [33, 129] on icon at bounding box center [34, 129] width 10 height 13
select select "service"
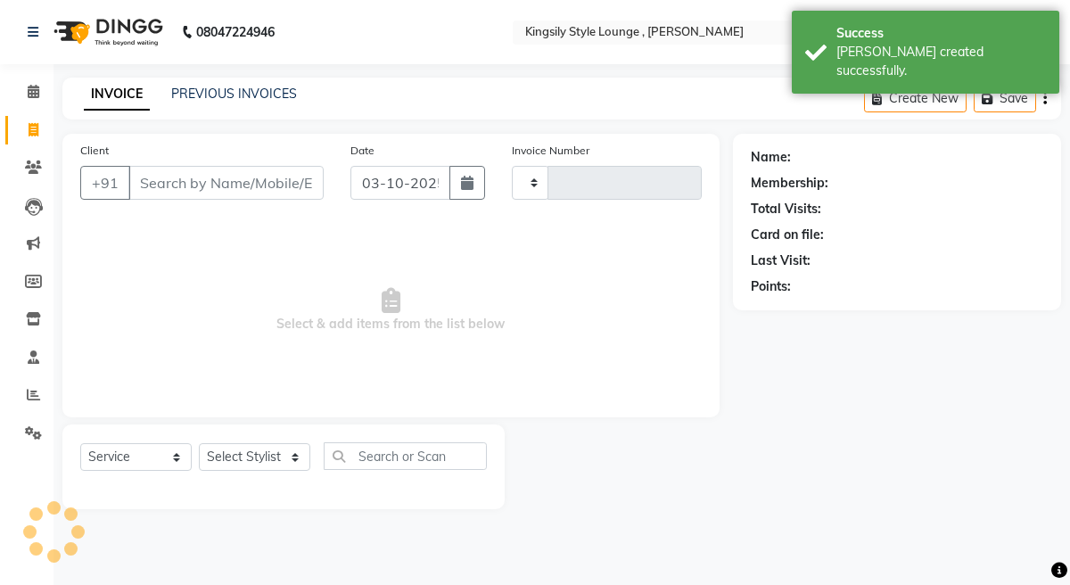
type input "3072"
select select "7382"
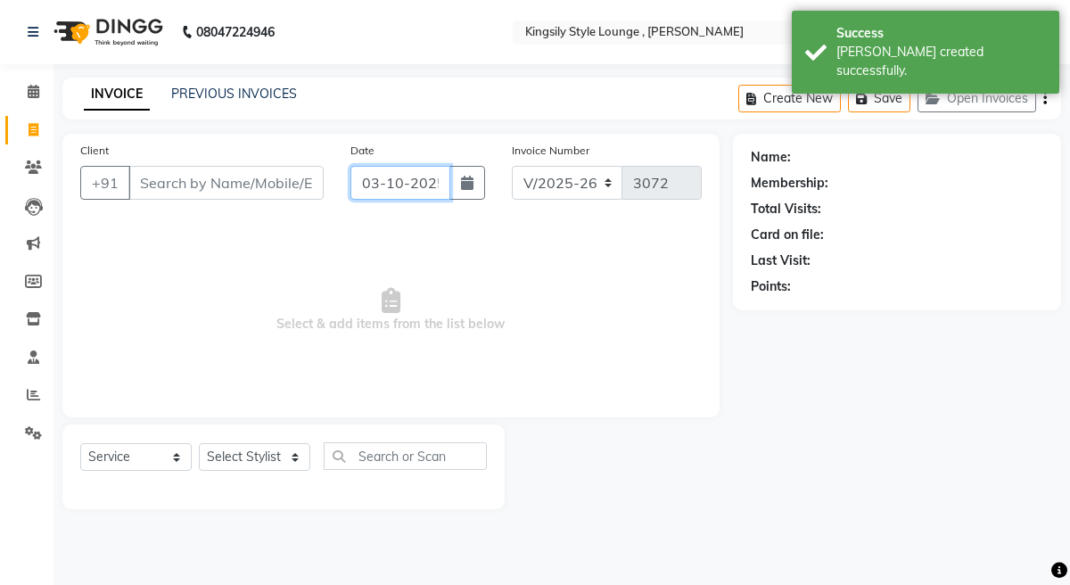
click at [424, 181] on input "03-10-2025" at bounding box center [400, 183] width 101 height 34
select select "10"
select select "2025"
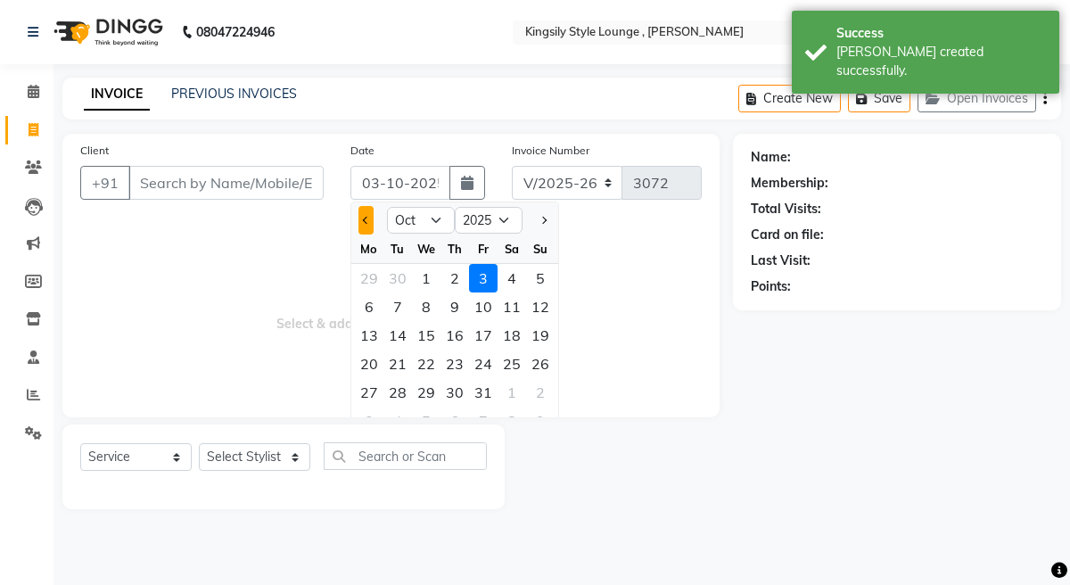
click at [366, 221] on span "Previous month" at bounding box center [366, 220] width 7 height 7
select select "9"
click at [453, 309] on div "11" at bounding box center [454, 306] width 29 height 29
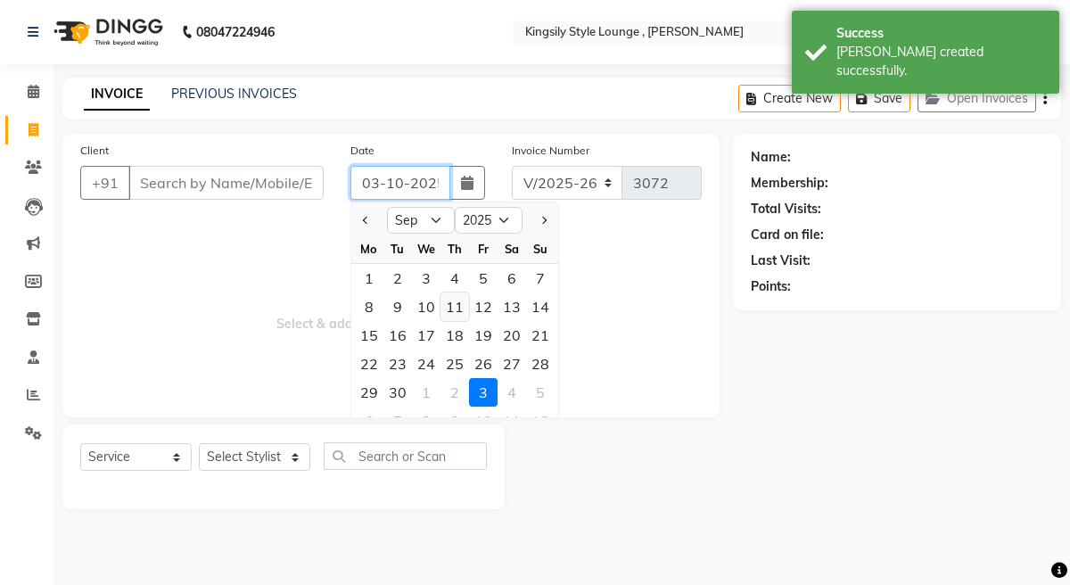
type input "[DATE]"
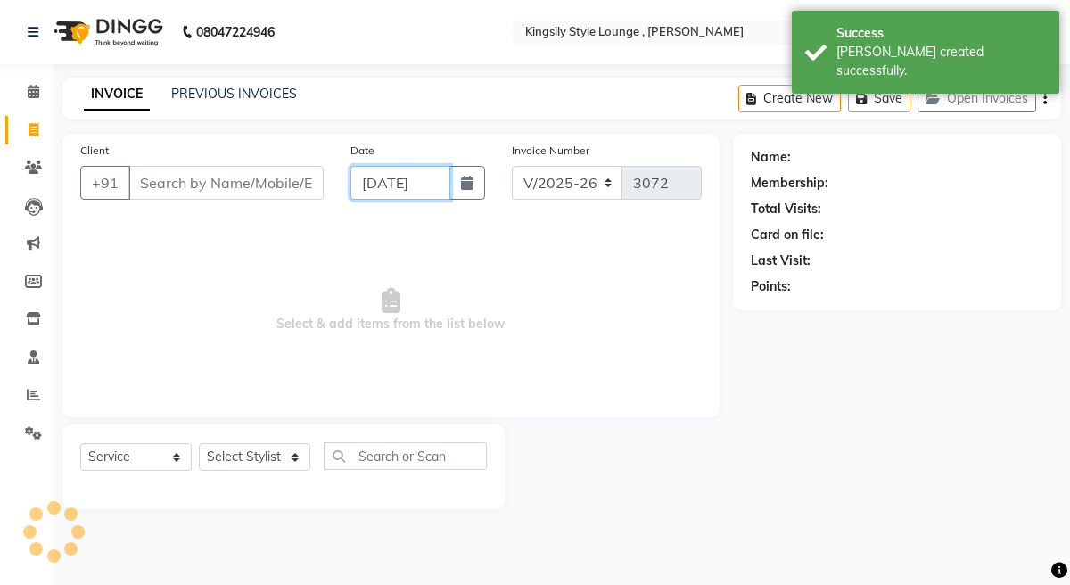
scroll to position [0, 4]
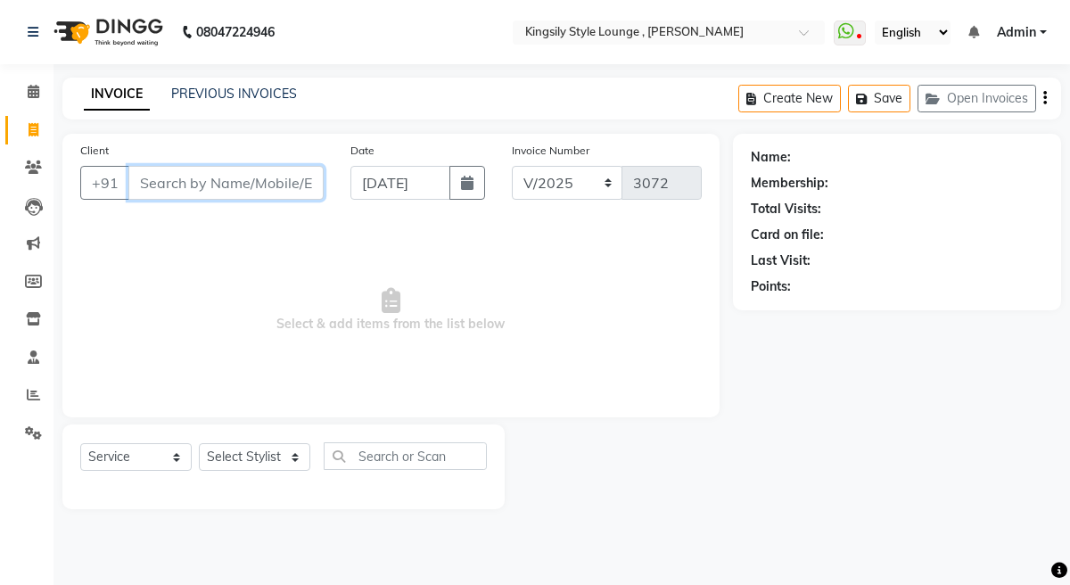
click at [277, 185] on input "Client" at bounding box center [225, 183] width 195 height 34
